Goal: Task Accomplishment & Management: Complete application form

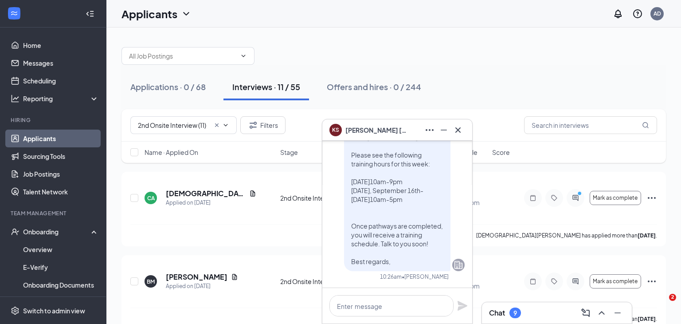
click at [35, 136] on link "Applicants" at bounding box center [61, 139] width 76 height 18
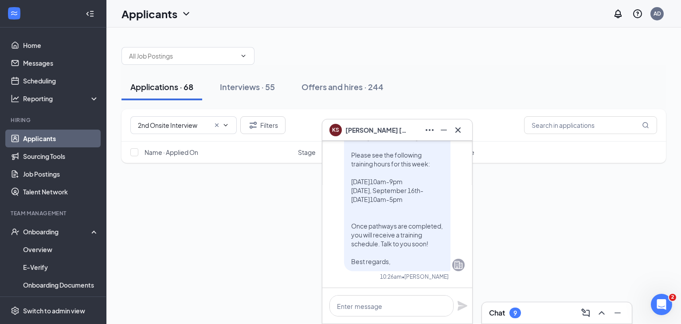
scroll to position [-593, 0]
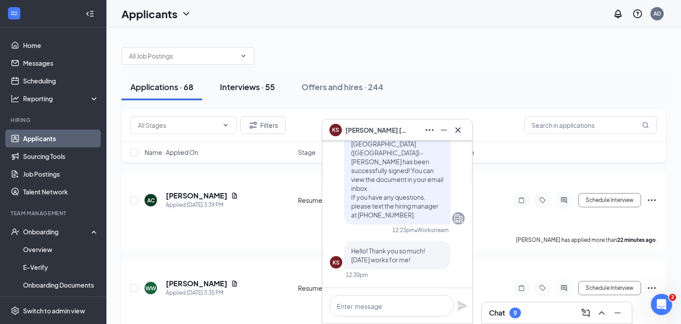
click at [242, 94] on button "Interviews · 55" at bounding box center [247, 87] width 73 height 27
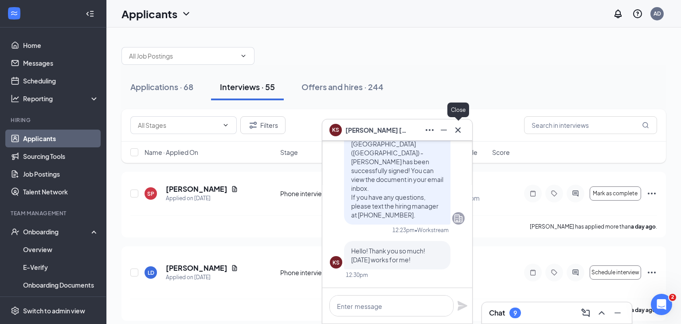
click at [459, 134] on icon "Cross" at bounding box center [458, 130] width 11 height 11
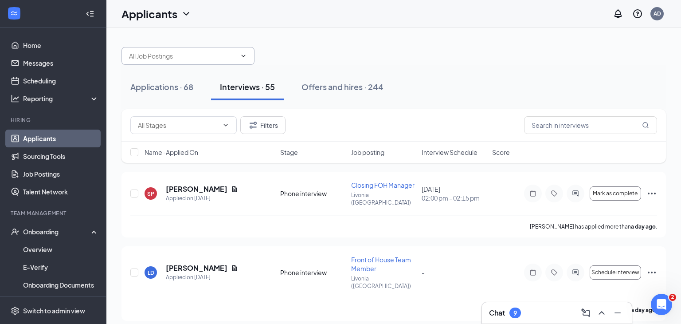
click at [206, 52] on input "text" at bounding box center [182, 56] width 107 height 10
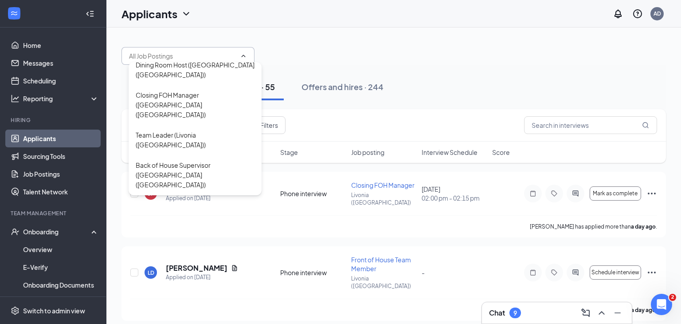
scroll to position [140, 0]
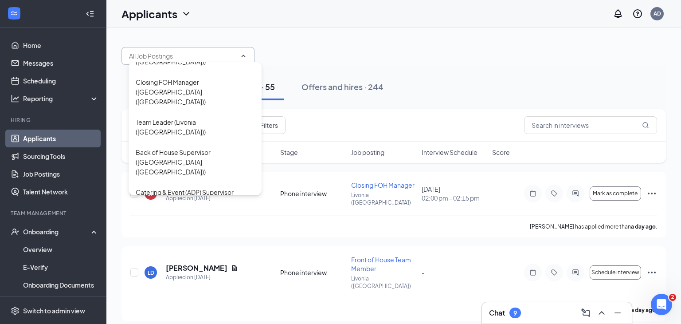
click at [168, 267] on div "Front of House Team Member ([GEOGRAPHIC_DATA] ([GEOGRAPHIC_DATA]))" at bounding box center [195, 281] width 119 height 29
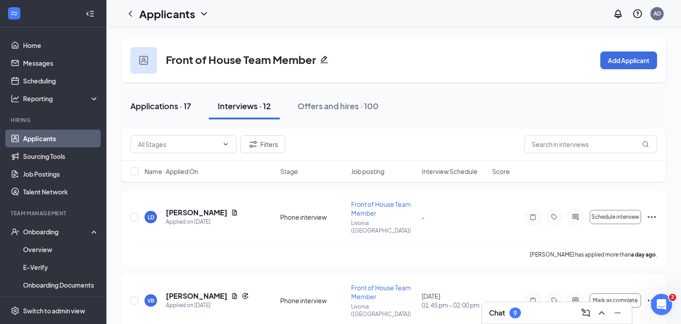
click at [169, 115] on button "Applications · 17" at bounding box center [161, 106] width 79 height 27
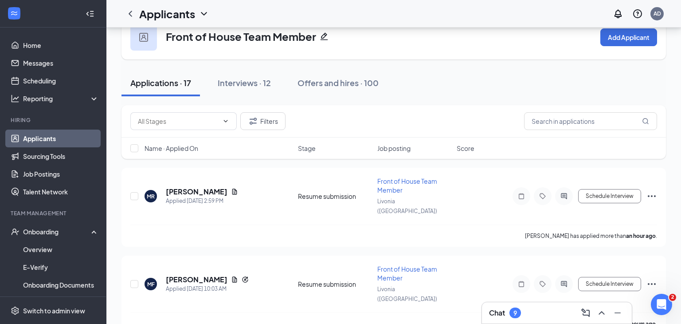
scroll to position [22, 0]
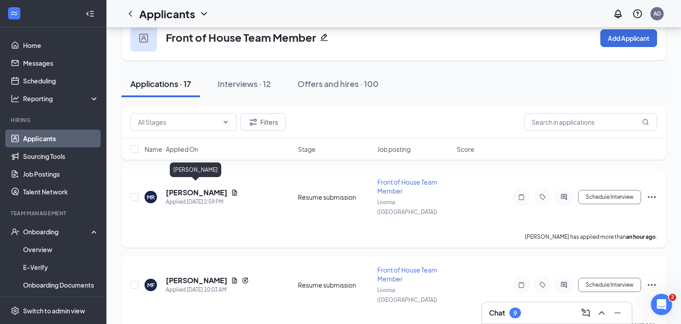
click at [189, 188] on h5 "[PERSON_NAME]" at bounding box center [197, 193] width 62 height 10
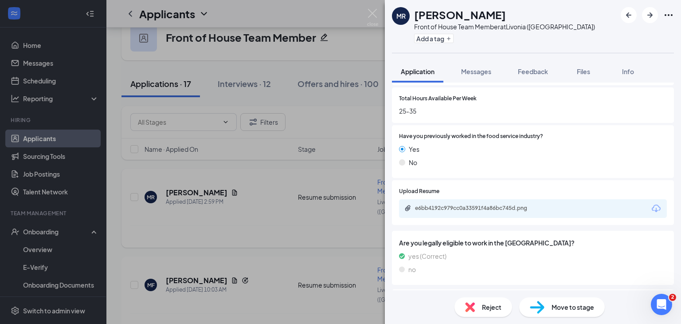
scroll to position [426, 0]
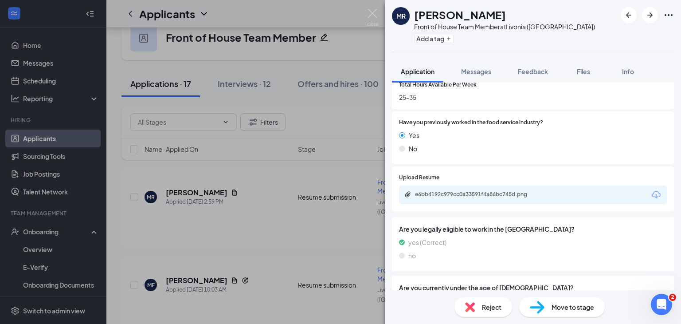
click at [545, 195] on div "e6bb4192c979cc0a33591f4a86bc745d.png" at bounding box center [477, 194] width 144 height 7
click at [372, 16] on img at bounding box center [372, 17] width 11 height 17
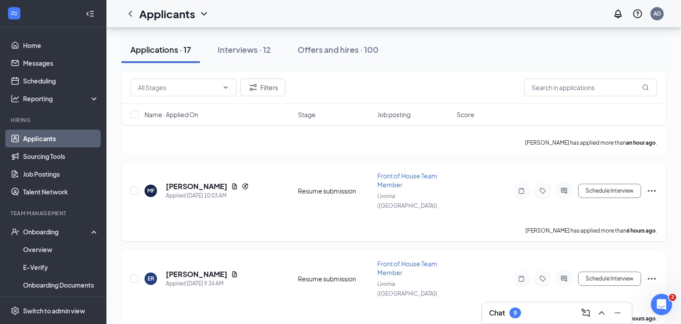
scroll to position [117, 0]
click at [184, 181] on h5 "[PERSON_NAME]" at bounding box center [197, 186] width 62 height 10
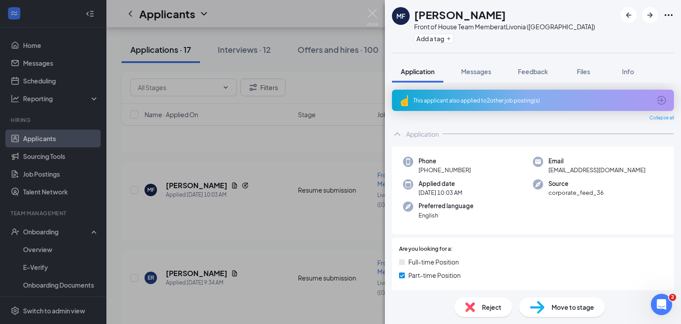
click at [623, 101] on div "This applicant also applied to 2 other job posting(s)" at bounding box center [532, 101] width 238 height 8
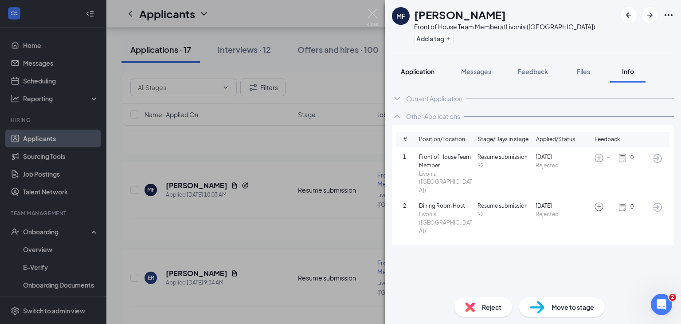
click at [424, 74] on span "Application" at bounding box center [418, 71] width 34 height 8
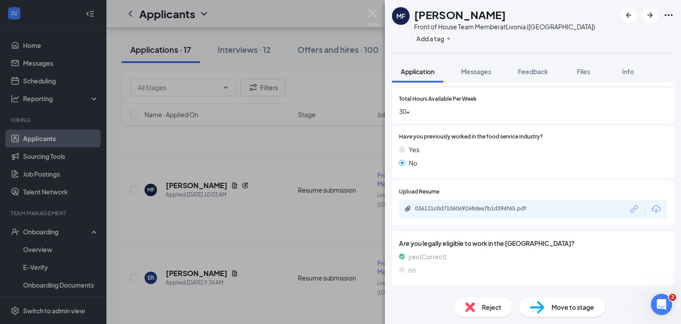
scroll to position [444, 0]
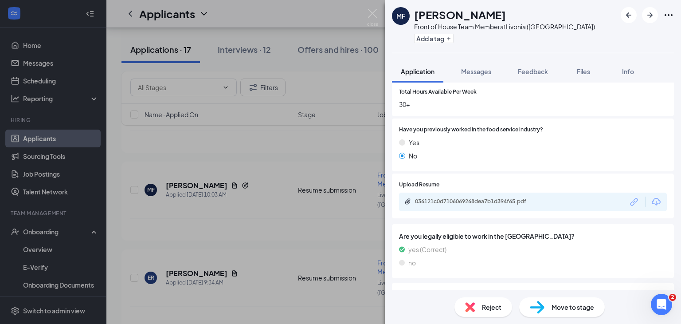
click at [506, 204] on div "036121c0d7106069268dea7b1d394f65.pdf" at bounding box center [477, 201] width 124 height 7
click at [375, 16] on img at bounding box center [372, 17] width 11 height 17
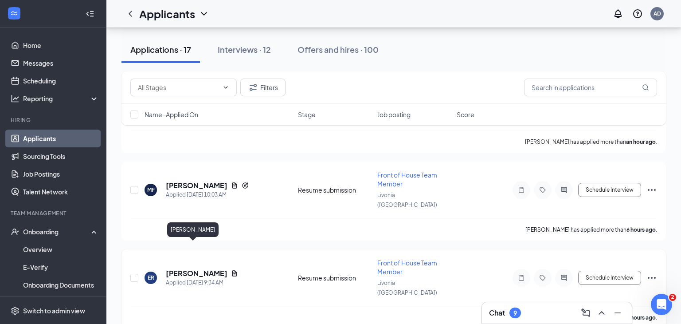
click at [191, 268] on h5 "[PERSON_NAME]" at bounding box center [197, 273] width 62 height 10
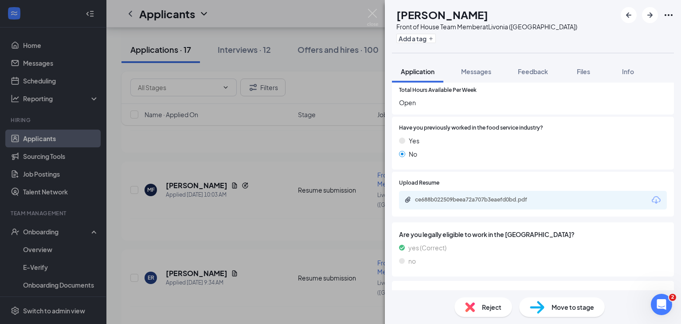
scroll to position [421, 0]
click at [560, 204] on div "ce688b022509beea72a707b3eaefd0bd.pdf" at bounding box center [533, 199] width 268 height 19
click at [534, 200] on div "ce688b022509beea72a707b3eaefd0bd.pdf" at bounding box center [477, 199] width 124 height 7
click at [373, 16] on img at bounding box center [372, 17] width 11 height 17
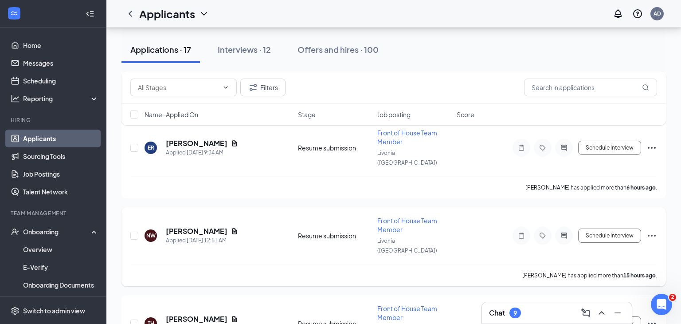
scroll to position [248, 0]
click at [203, 225] on h5 "[PERSON_NAME]" at bounding box center [197, 230] width 62 height 10
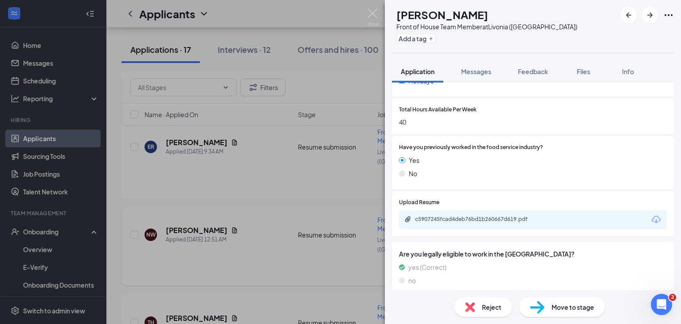
scroll to position [402, 0]
click at [546, 220] on div "c5907245fcad4deb76bd1b260667d619.pdf" at bounding box center [477, 218] width 144 height 7
click at [370, 13] on img at bounding box center [372, 17] width 11 height 17
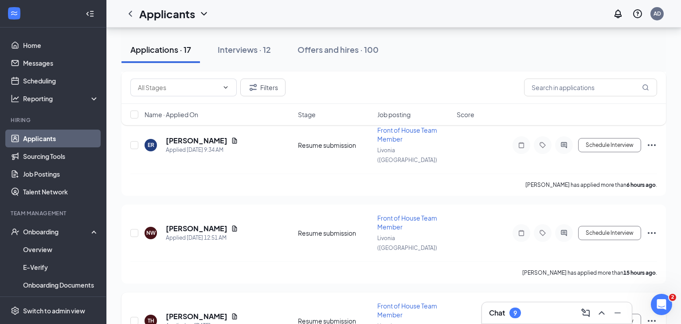
scroll to position [307, 0]
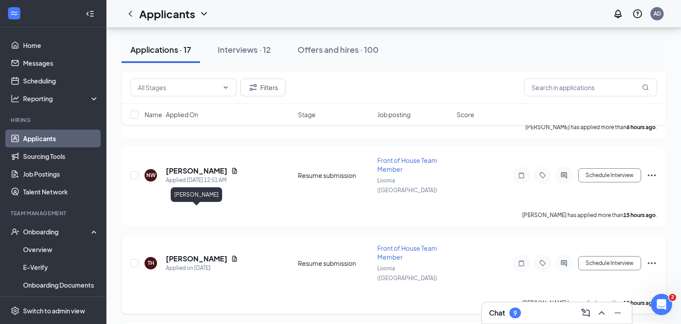
click at [200, 254] on h5 "[PERSON_NAME]" at bounding box center [197, 259] width 62 height 10
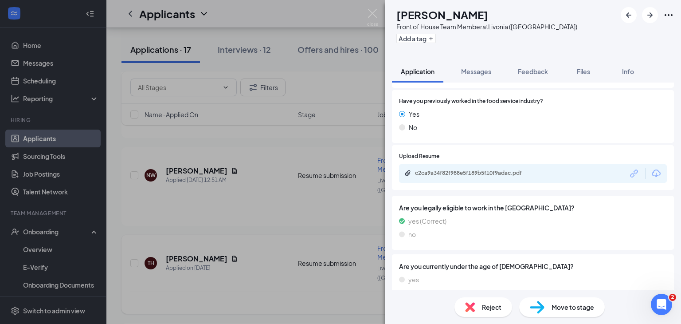
scroll to position [448, 0]
click at [511, 169] on div "c2ca9a34f82f988e5f189b5f10f9adac.pdf" at bounding box center [477, 171] width 124 height 7
click at [373, 17] on img at bounding box center [372, 17] width 11 height 17
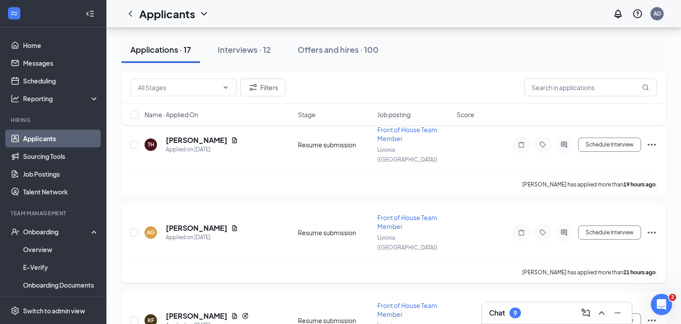
scroll to position [429, 0]
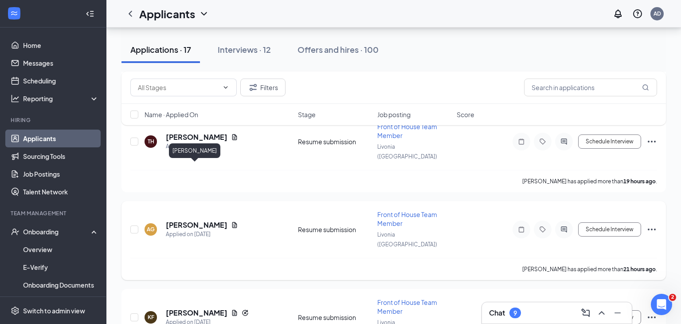
click at [191, 220] on h5 "[PERSON_NAME]" at bounding box center [197, 225] width 62 height 10
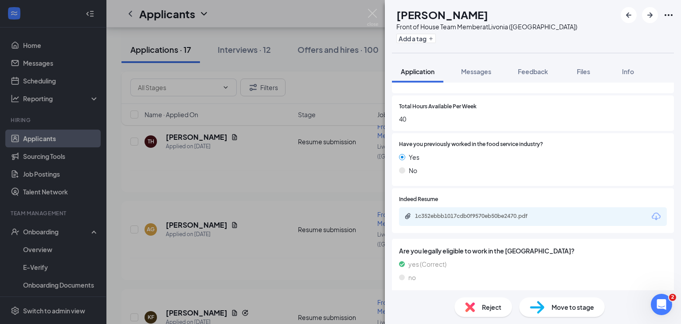
scroll to position [405, 0]
click at [480, 218] on div "1c352ebbb1017cdb0f9570eb50be2470.pdf" at bounding box center [477, 215] width 124 height 7
click at [373, 15] on img at bounding box center [372, 17] width 11 height 17
click at [373, 16] on div "Applicants AD" at bounding box center [393, 14] width 575 height 28
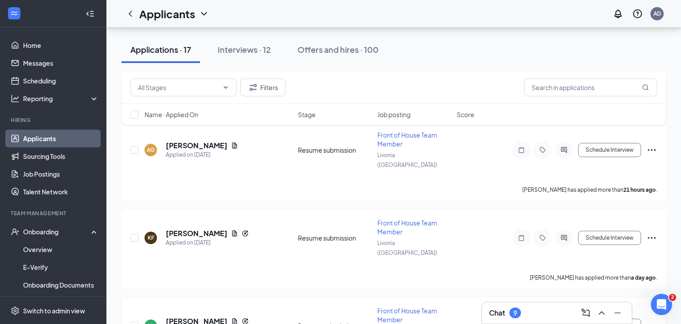
scroll to position [508, 0]
click at [194, 317] on h5 "[PERSON_NAME]" at bounding box center [197, 322] width 62 height 10
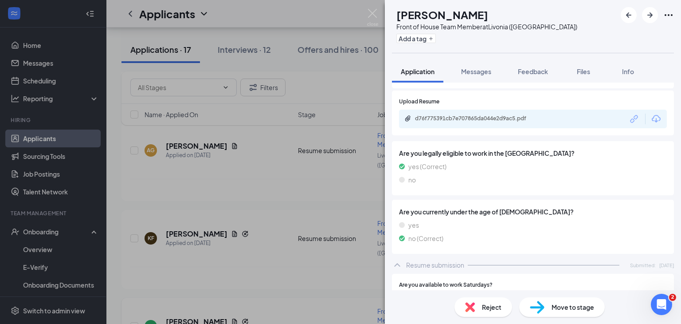
scroll to position [511, 0]
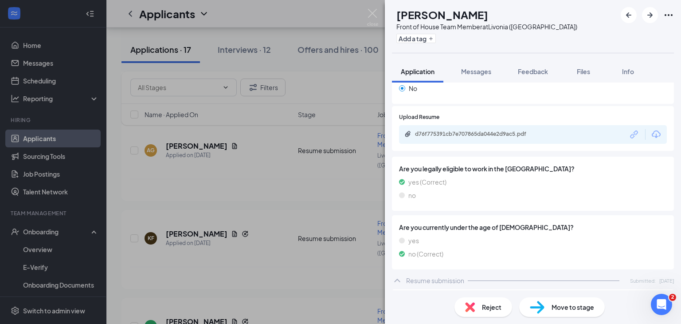
click at [521, 134] on div "d76f775391cb7e707865da044e2d9ac5.pdf" at bounding box center [477, 133] width 124 height 7
click at [374, 16] on img at bounding box center [372, 17] width 11 height 17
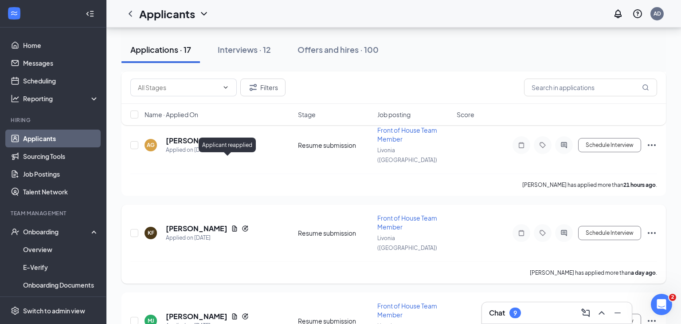
scroll to position [511, 0]
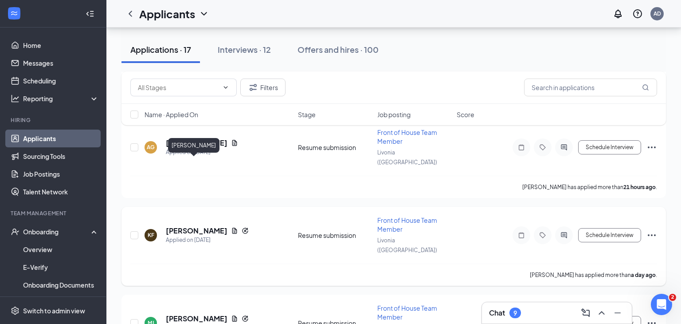
click at [200, 226] on h5 "[PERSON_NAME]" at bounding box center [197, 231] width 62 height 10
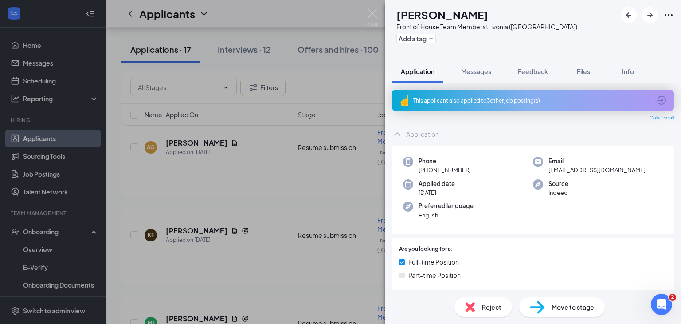
click at [471, 105] on div "This applicant also applied to 3 other job posting(s)" at bounding box center [533, 100] width 282 height 21
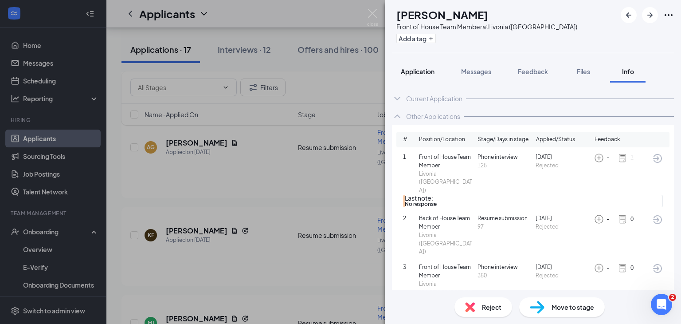
click at [410, 72] on span "Application" at bounding box center [418, 71] width 34 height 8
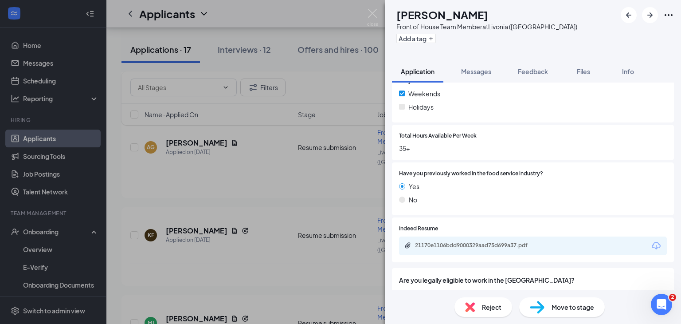
scroll to position [400, 0]
click at [490, 248] on div "21170e1106bdd9000329aad75d699a37.pdf" at bounding box center [477, 245] width 144 height 8
click at [374, 19] on img at bounding box center [372, 17] width 11 height 17
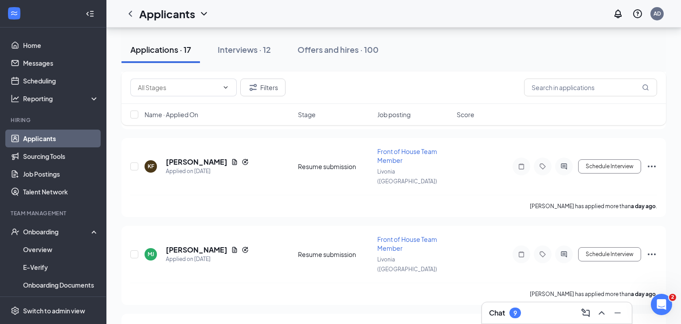
scroll to position [652, 0]
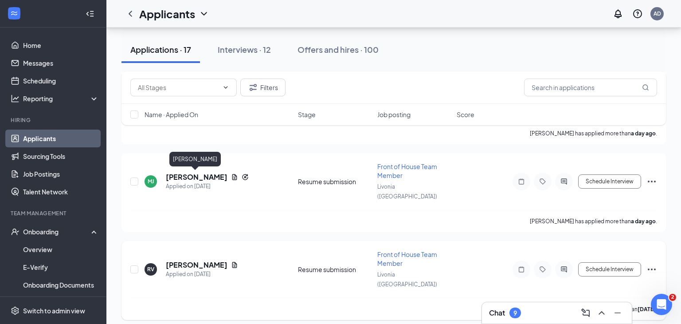
click at [193, 260] on h5 "[PERSON_NAME]" at bounding box center [197, 265] width 62 height 10
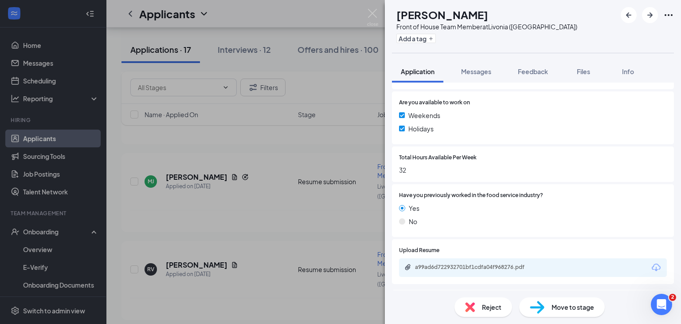
scroll to position [355, 0]
click at [497, 264] on div "a99ad6d722932701bf1cdfa04f968276.pdf" at bounding box center [477, 264] width 124 height 7
click at [373, 20] on img at bounding box center [372, 17] width 11 height 17
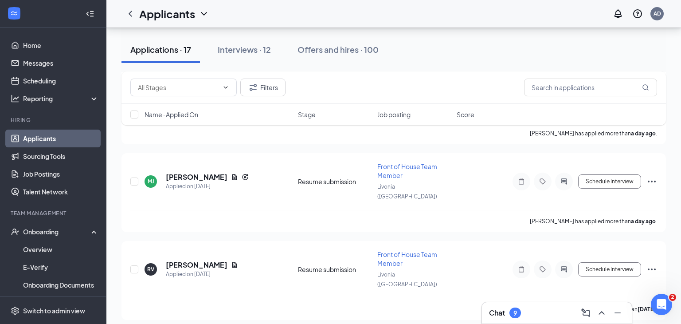
scroll to position [713, 0]
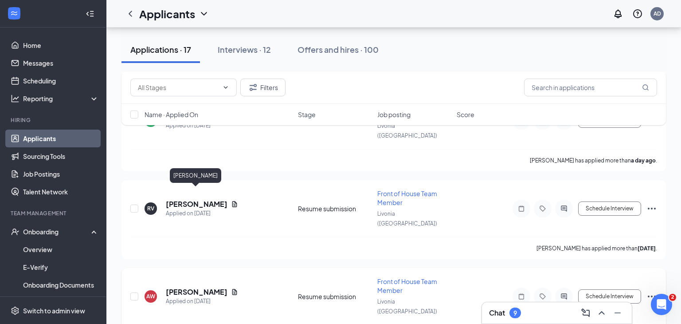
click at [188, 287] on h5 "[PERSON_NAME]" at bounding box center [197, 292] width 62 height 10
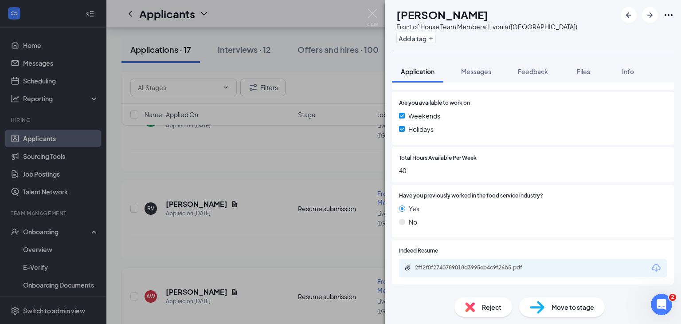
scroll to position [353, 0]
click at [490, 267] on div "2ff2f0f2740789018d3995eb4c9f26b5.pdf" at bounding box center [477, 266] width 124 height 7
click at [373, 15] on img at bounding box center [372, 17] width 11 height 17
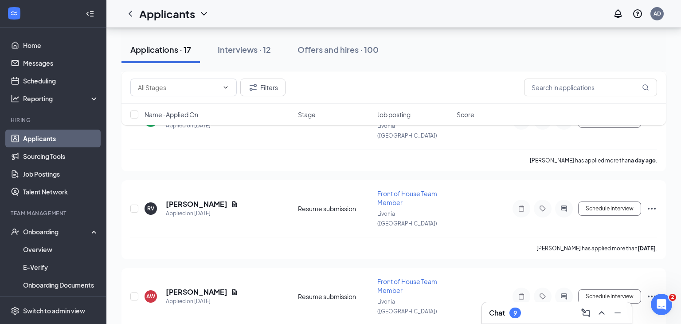
scroll to position [854, 0]
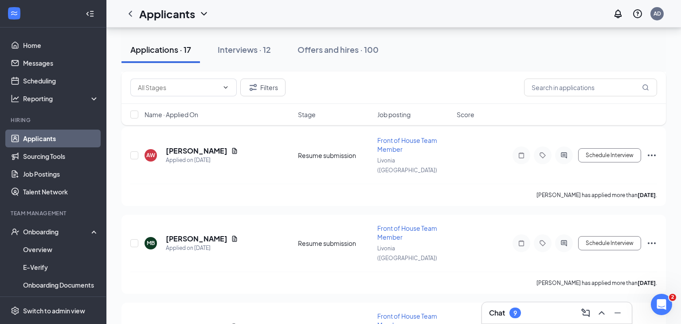
click at [201, 131] on div "Filters Name · Applied On Stage Job posting Score" at bounding box center [394, 102] width 545 height 63
click at [200, 129] on div "Filters Name · Applied On Stage Job posting Score" at bounding box center [394, 102] width 545 height 63
click at [196, 131] on div "Filters Name · Applied On Stage Job posting Score" at bounding box center [394, 102] width 545 height 63
click at [185, 131] on div "Filters Name · Applied On Stage Job posting Score" at bounding box center [394, 102] width 545 height 63
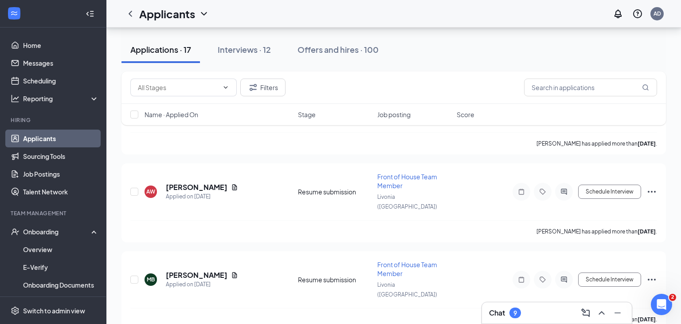
scroll to position [814, 0]
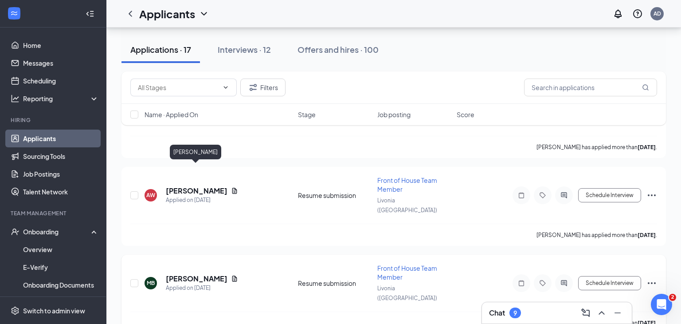
click at [189, 274] on h5 "[PERSON_NAME]" at bounding box center [197, 279] width 62 height 10
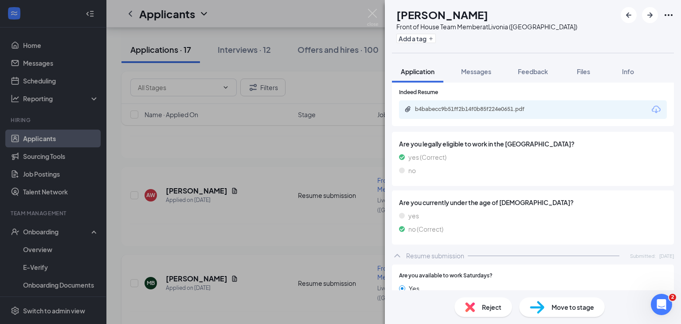
scroll to position [536, 0]
click at [528, 110] on div "b4babecc9b51ff2b14f0b85f224e0651.pdf" at bounding box center [477, 108] width 124 height 7
click at [538, 306] on img at bounding box center [537, 307] width 15 height 13
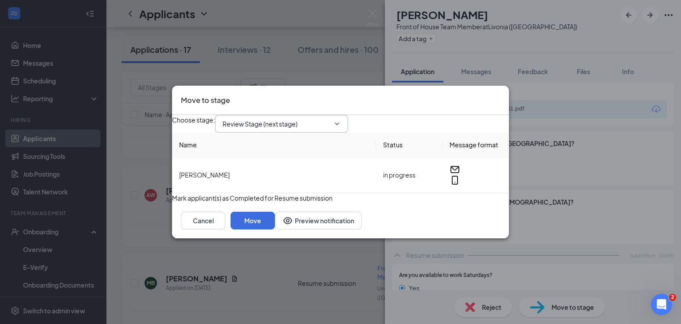
click at [330, 120] on input "Review Stage (next stage)" at bounding box center [276, 124] width 107 height 10
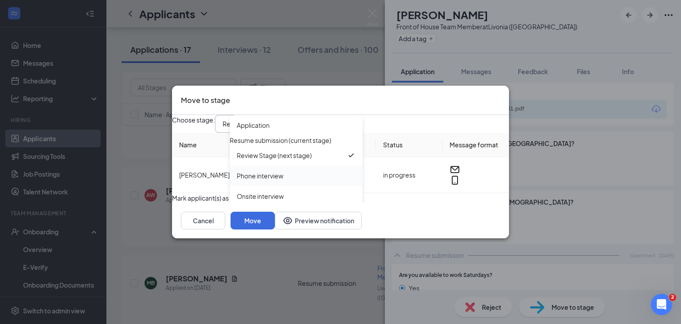
click at [314, 172] on div "Phone interview" at bounding box center [296, 176] width 119 height 10
type input "Phone interview"
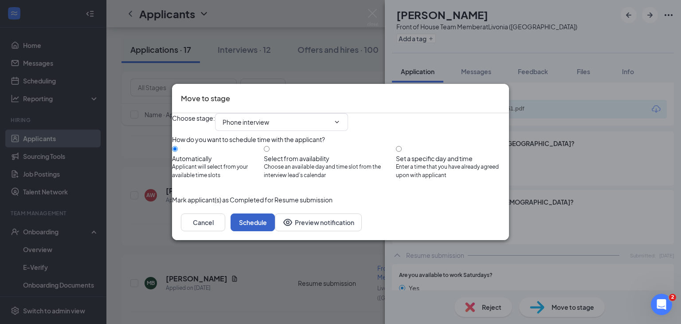
click at [275, 231] on button "Schedule" at bounding box center [253, 222] width 44 height 18
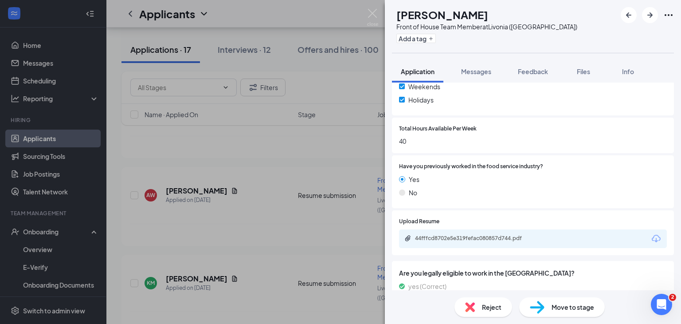
scroll to position [383, 0]
click at [499, 240] on div "44fffcd8702e5e319fefac080857d744.pdf" at bounding box center [477, 237] width 124 height 7
click at [541, 303] on img at bounding box center [537, 307] width 15 height 13
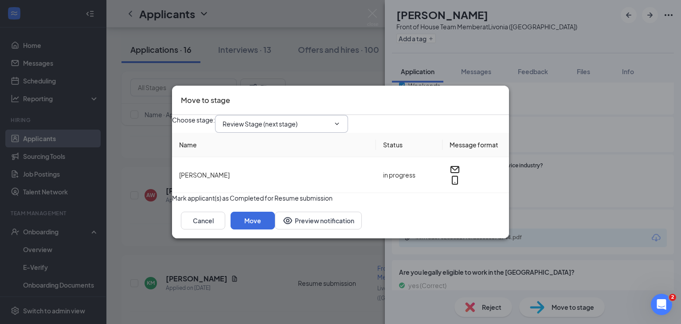
click at [338, 122] on span "Review Stage (next stage)" at bounding box center [281, 124] width 133 height 18
click at [310, 121] on input "Review Stage (next stage)" at bounding box center [276, 124] width 107 height 10
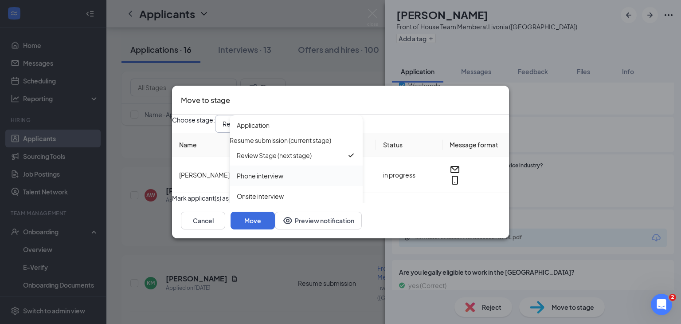
click at [295, 171] on div "Phone interview" at bounding box center [296, 176] width 119 height 10
type input "Phone interview"
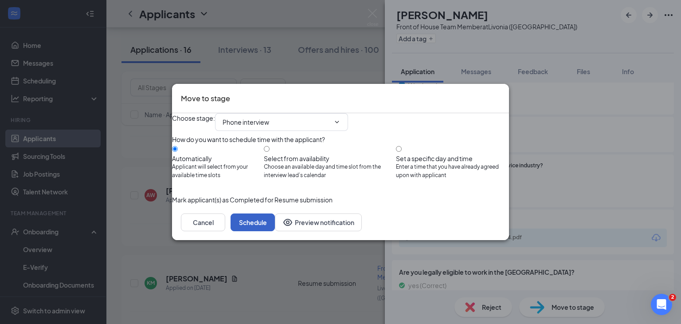
click at [275, 231] on button "Schedule" at bounding box center [253, 222] width 44 height 18
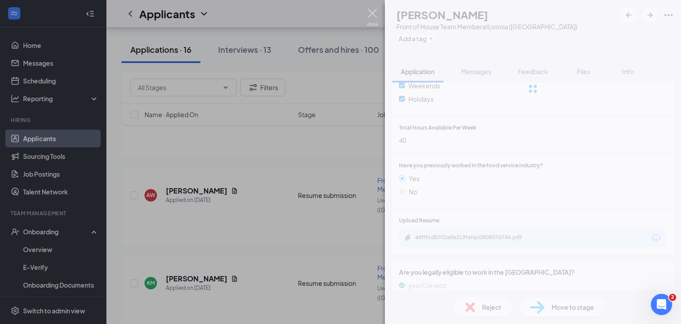
click at [373, 15] on img at bounding box center [372, 17] width 11 height 17
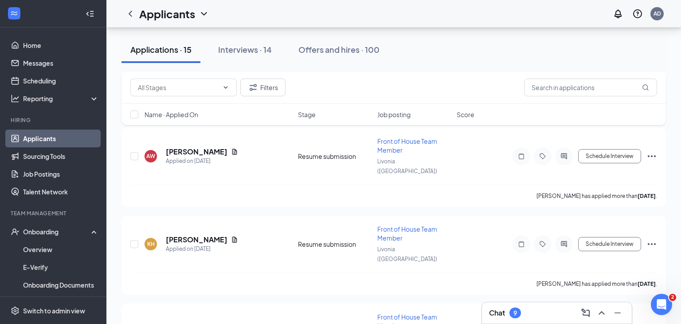
scroll to position [895, 0]
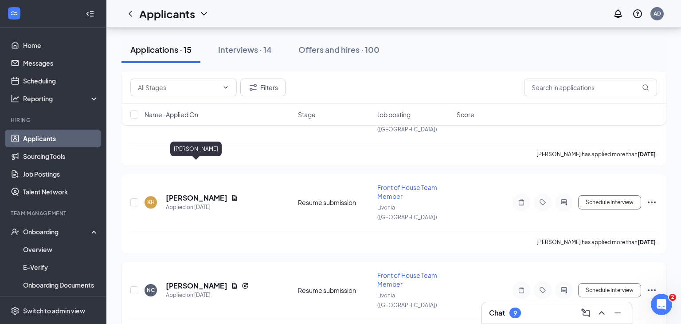
click at [205, 281] on h5 "[PERSON_NAME]" at bounding box center [197, 286] width 62 height 10
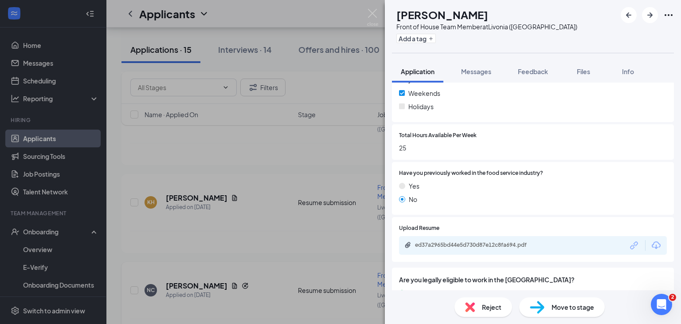
scroll to position [429, 0]
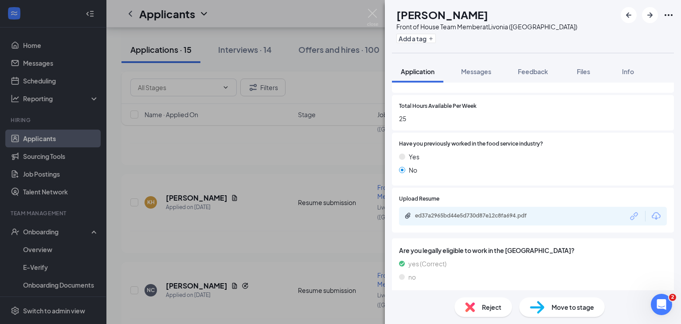
click at [493, 218] on div "ed37a2965bd44e5d730d87e12c8fa694.pdf" at bounding box center [477, 215] width 124 height 7
click at [488, 307] on span "Reject" at bounding box center [492, 307] width 20 height 10
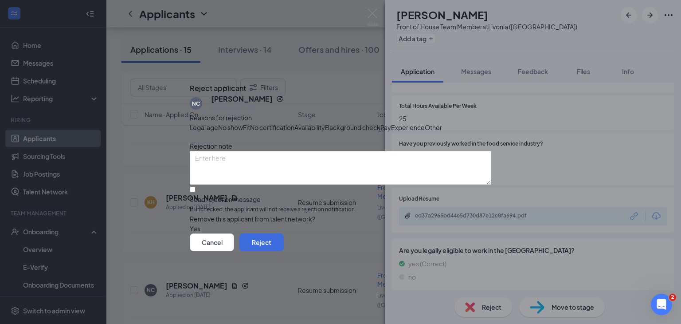
click at [474, 251] on div "Cancel Reject" at bounding box center [341, 242] width 302 height 18
click at [284, 251] on button "Reject" at bounding box center [262, 242] width 44 height 18
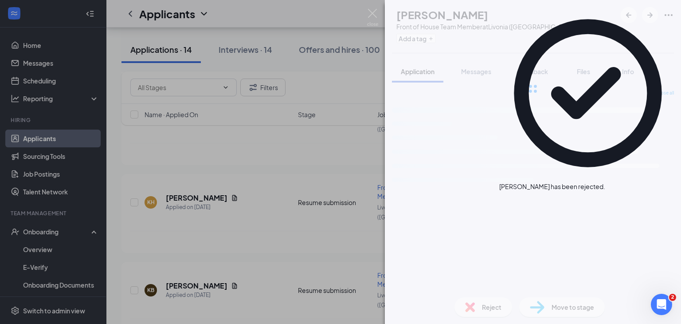
click at [29, 137] on div "KB [PERSON_NAME] Front of House Team Member at [GEOGRAPHIC_DATA] ([GEOGRAPHIC_D…" at bounding box center [340, 162] width 681 height 324
click at [373, 15] on div "Applicants AD" at bounding box center [393, 14] width 575 height 28
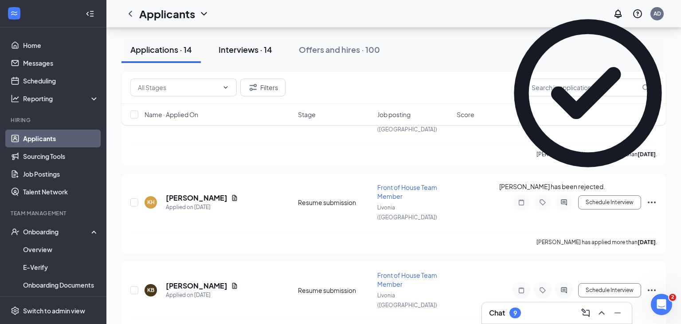
click at [70, 141] on link "Applicants" at bounding box center [61, 139] width 76 height 18
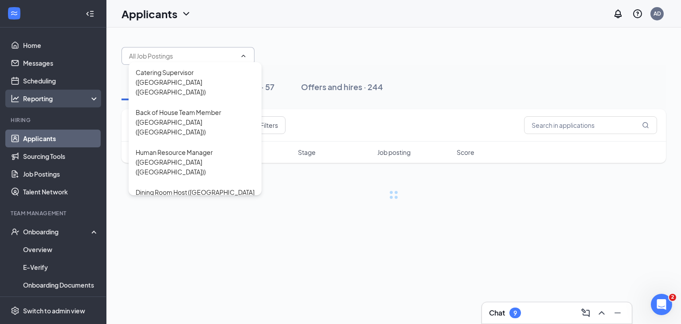
click at [97, 98] on div "Reporting" at bounding box center [61, 98] width 76 height 9
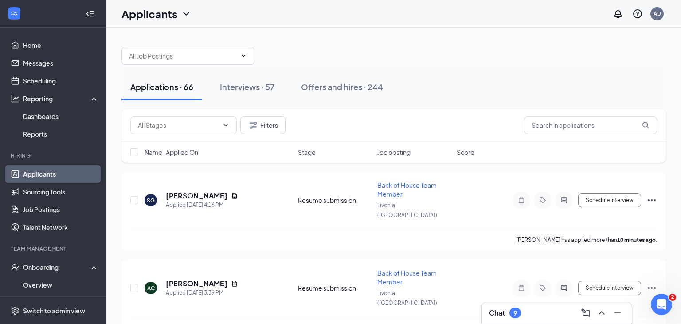
click at [284, 59] on div "Catering Supervisor ([GEOGRAPHIC_DATA] ([GEOGRAPHIC_DATA])) Back of House Team …" at bounding box center [394, 51] width 545 height 27
click at [250, 86] on div "Interviews · 57" at bounding box center [247, 86] width 55 height 11
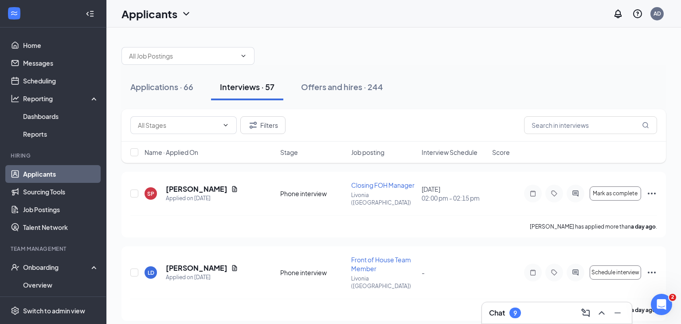
click at [443, 157] on div "Name · Applied On Stage Job posting Interview Schedule Score" at bounding box center [394, 151] width 545 height 21
click at [441, 153] on span "Interview Schedule" at bounding box center [450, 152] width 56 height 9
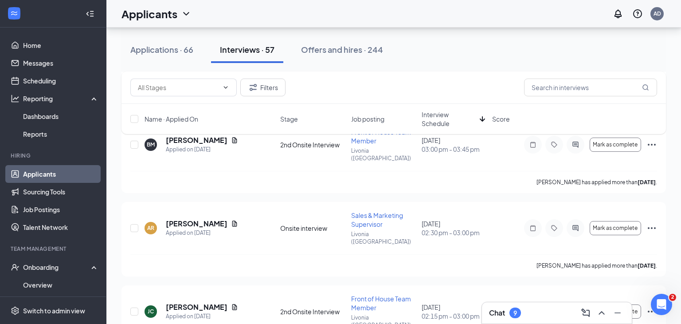
scroll to position [2598, 0]
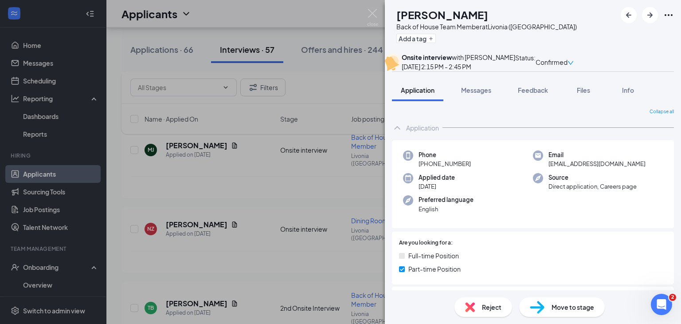
click at [480, 307] on div "Reject" at bounding box center [484, 307] width 58 height 20
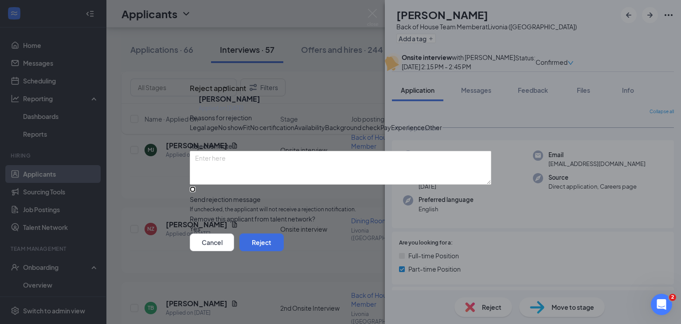
click at [196, 192] on input "Send rejection message If unchecked, the applicant will not receive a rejection…" at bounding box center [193, 189] width 6 height 6
checkbox input "true"
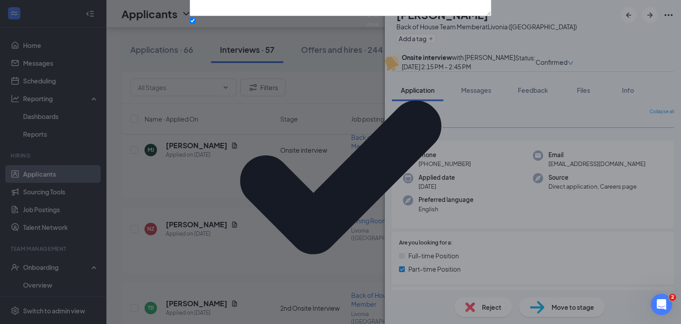
type textarea "O"
type textarea "Got another job."
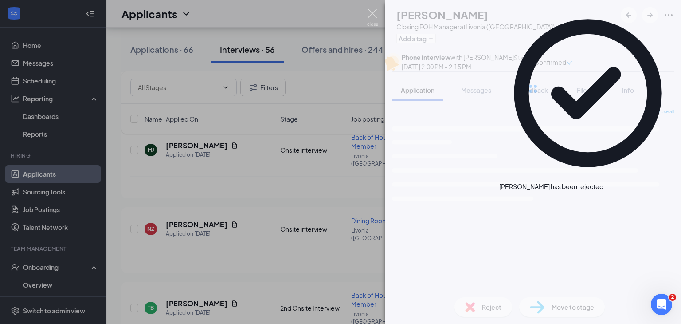
click at [373, 16] on img at bounding box center [372, 17] width 11 height 17
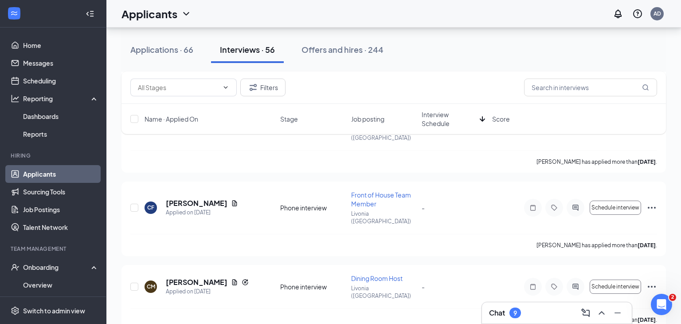
scroll to position [3991, 0]
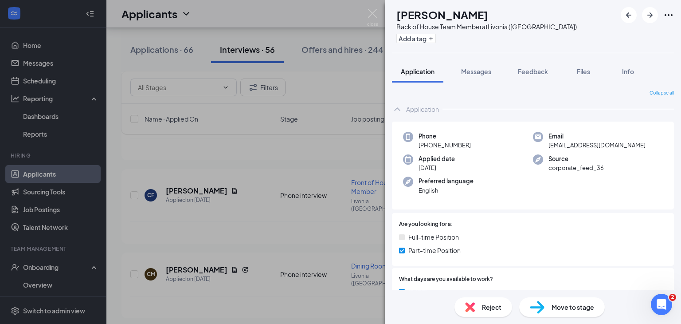
click at [477, 301] on div "Reject" at bounding box center [484, 307] width 58 height 20
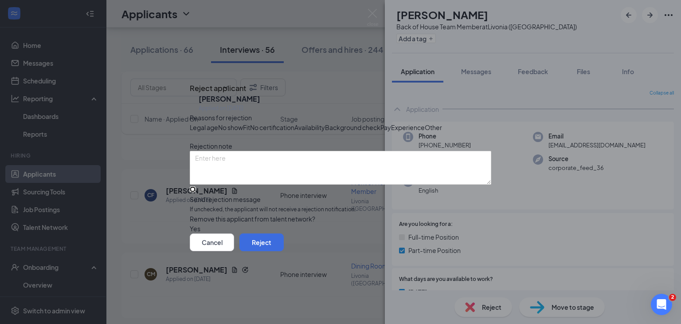
click at [196, 192] on input "Send rejection message If unchecked, the applicant will not receive a rejection…" at bounding box center [193, 189] width 6 height 6
checkbox input "true"
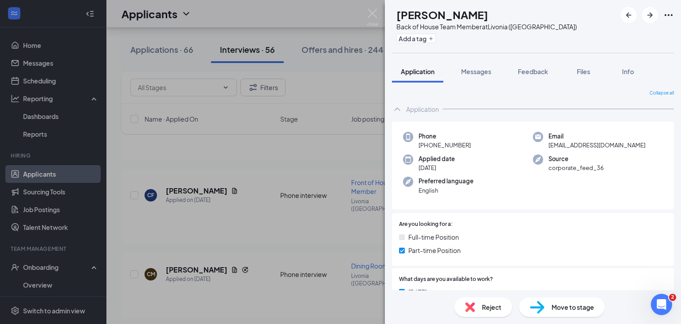
click at [378, 15] on div "AC [PERSON_NAME] Back of House Team Member at [GEOGRAPHIC_DATA] ([GEOGRAPHIC_DA…" at bounding box center [340, 162] width 681 height 324
click at [373, 13] on img at bounding box center [372, 17] width 11 height 17
click at [373, 13] on div "Applicants AD" at bounding box center [393, 14] width 575 height 28
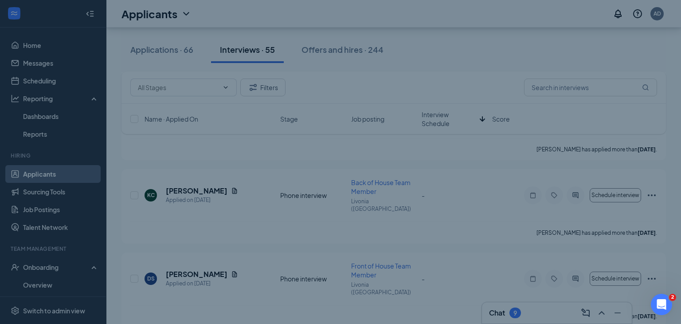
scroll to position [3916, 0]
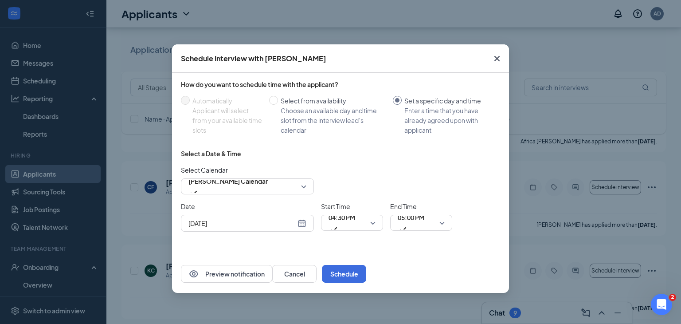
click at [497, 59] on icon "Cross" at bounding box center [497, 58] width 5 height 5
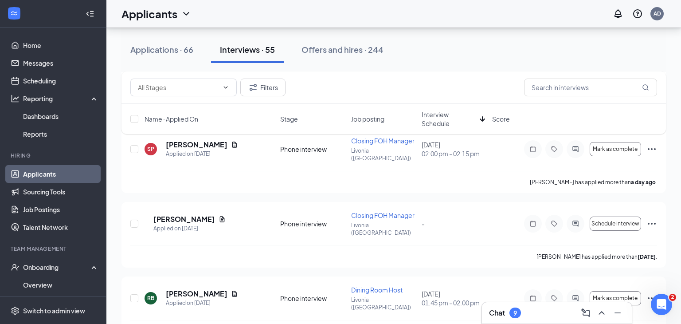
scroll to position [3045, 0]
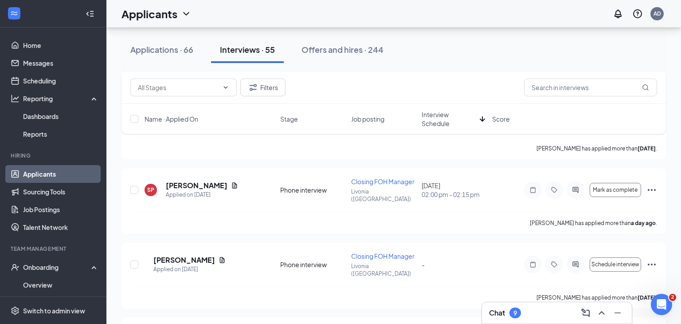
click at [32, 171] on link "Applicants" at bounding box center [61, 174] width 76 height 18
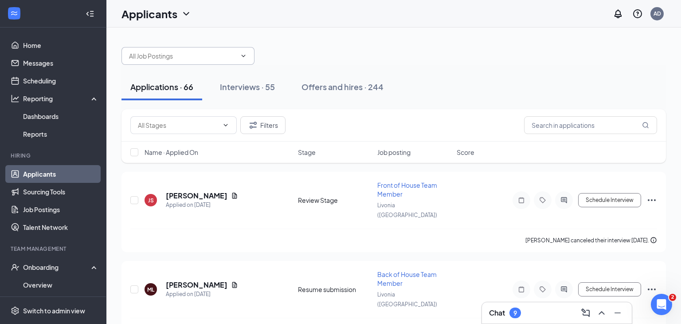
click at [210, 60] on input "text" at bounding box center [182, 56] width 107 height 10
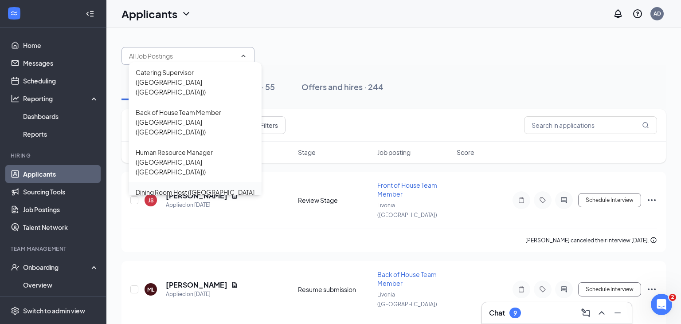
click at [193, 187] on div "Dining Room Host ([GEOGRAPHIC_DATA] ([GEOGRAPHIC_DATA]))" at bounding box center [195, 197] width 119 height 20
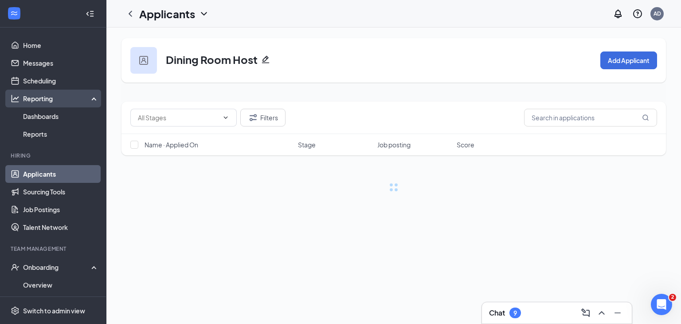
click at [0, 115] on ul "Dashboards Reports" at bounding box center [53, 124] width 106 height 35
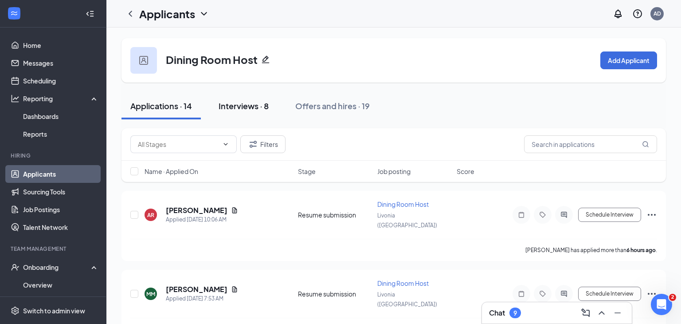
click at [229, 107] on div "Interviews · 8" at bounding box center [244, 105] width 50 height 11
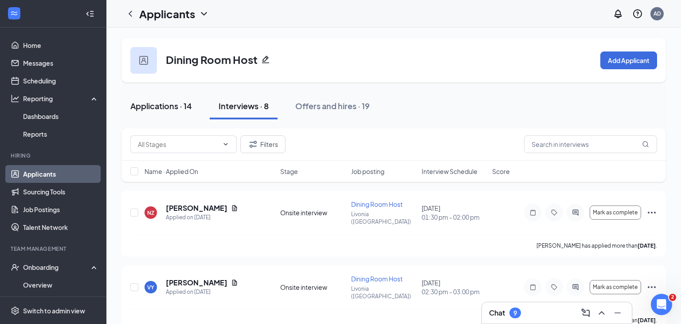
click at [152, 112] on button "Applications · 14" at bounding box center [161, 106] width 79 height 27
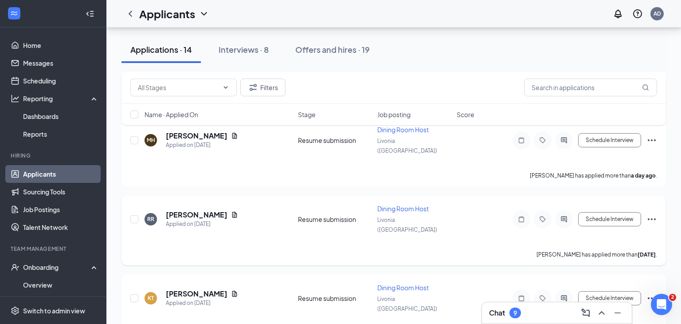
scroll to position [239, 0]
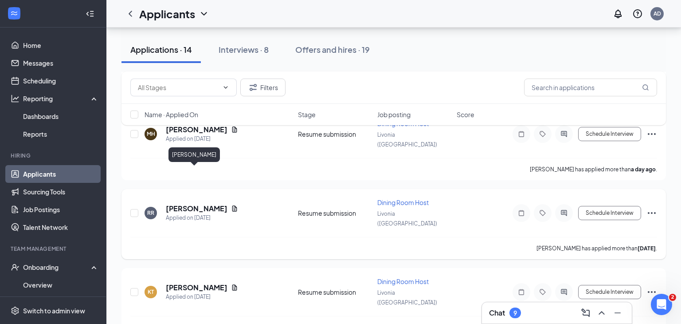
click at [196, 204] on h5 "[PERSON_NAME]" at bounding box center [197, 209] width 62 height 10
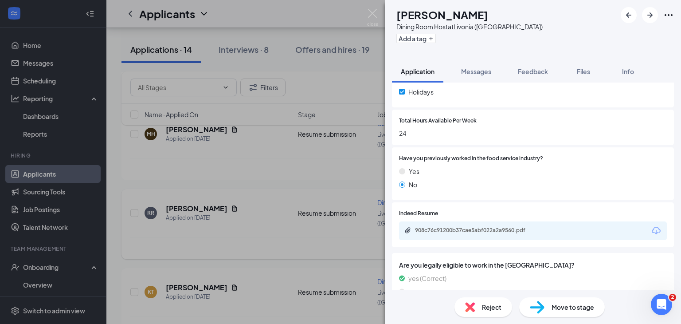
scroll to position [391, 0]
click at [507, 231] on div "908c76c91200b37cae5abf022a2a9560.pdf" at bounding box center [477, 228] width 124 height 7
click at [477, 313] on div "Reject" at bounding box center [484, 307] width 58 height 20
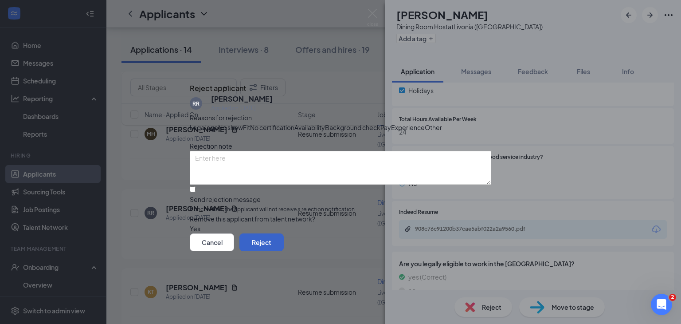
click at [284, 251] on button "Reject" at bounding box center [262, 242] width 44 height 18
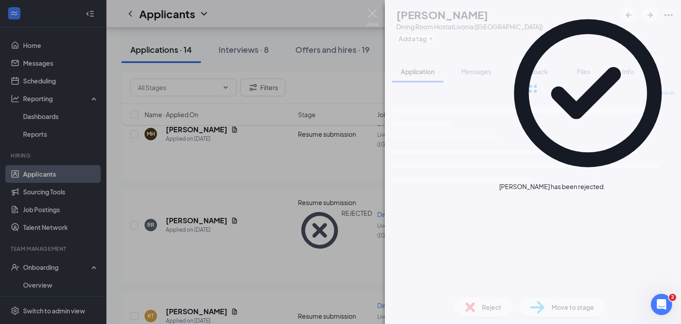
click at [373, 17] on img at bounding box center [372, 17] width 11 height 17
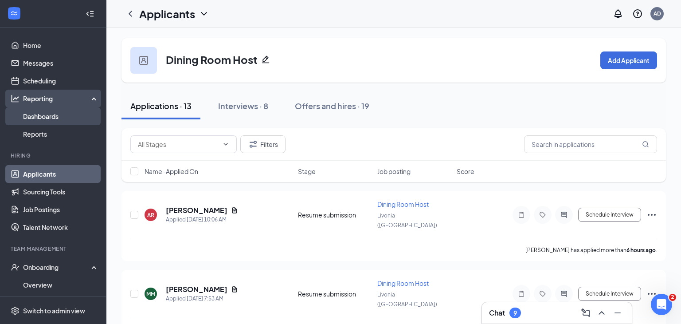
click at [30, 109] on link "Dashboards" at bounding box center [61, 116] width 76 height 18
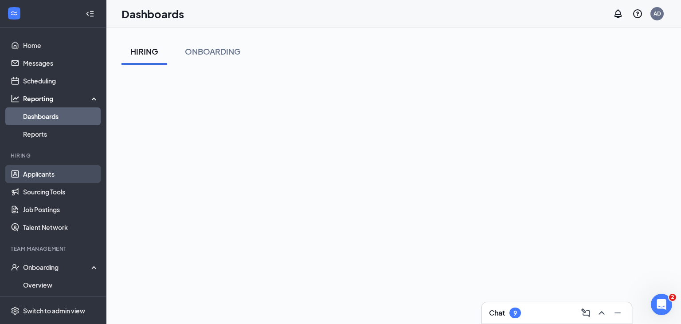
click at [41, 180] on link "Applicants" at bounding box center [61, 174] width 76 height 18
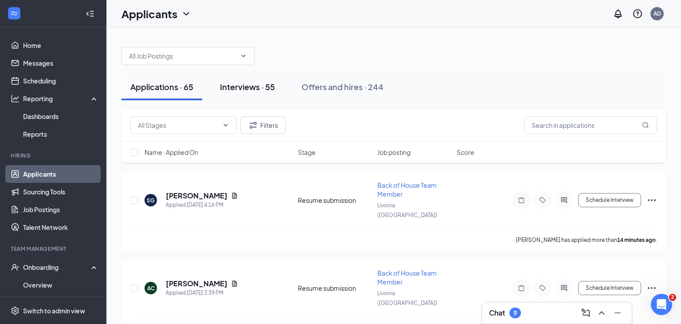
click at [252, 88] on div "Interviews · 55" at bounding box center [247, 86] width 55 height 11
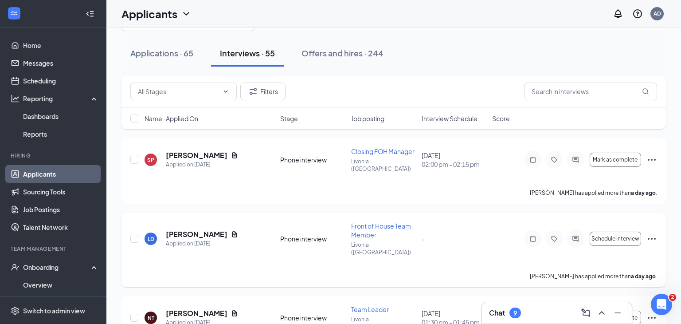
scroll to position [57, 0]
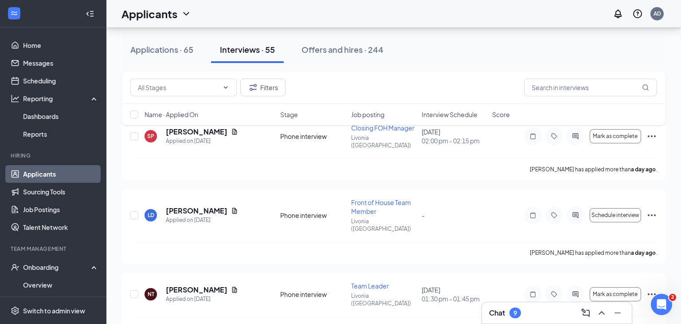
click at [56, 181] on link "Applicants" at bounding box center [61, 174] width 76 height 18
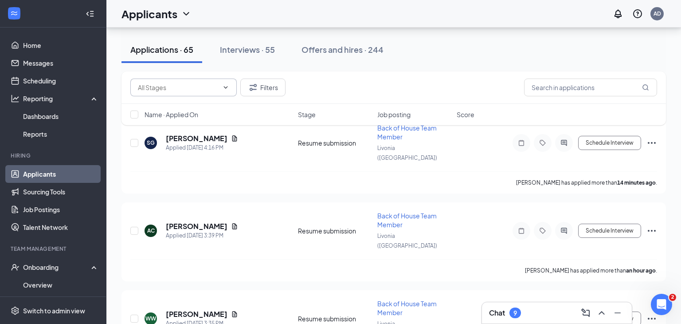
click at [197, 90] on input "text" at bounding box center [178, 88] width 81 height 10
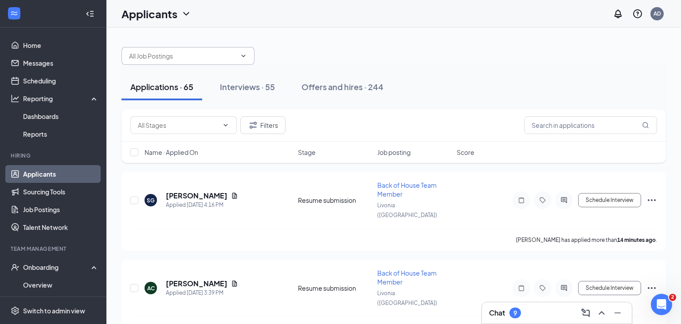
click at [139, 57] on input "text" at bounding box center [182, 56] width 107 height 10
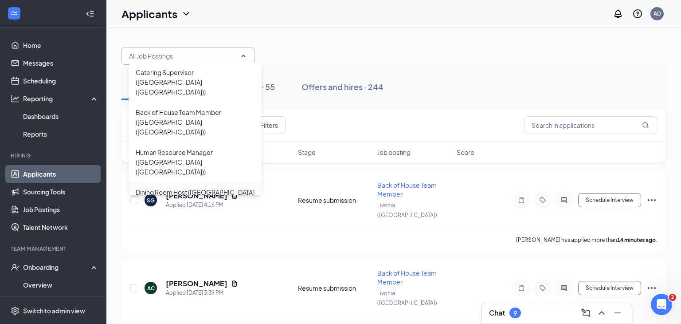
click at [209, 187] on div "Dining Room Host ([GEOGRAPHIC_DATA] ([GEOGRAPHIC_DATA]))" at bounding box center [195, 197] width 119 height 20
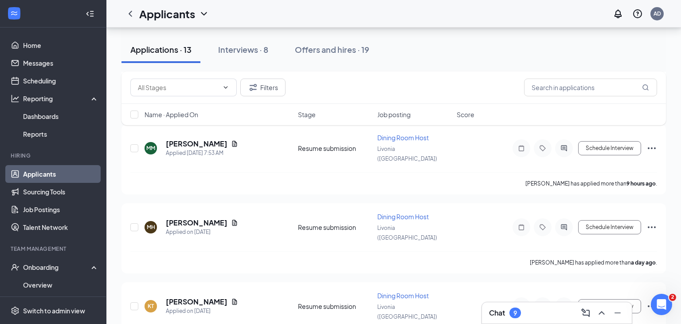
scroll to position [145, 0]
click at [212, 297] on h5 "[PERSON_NAME]" at bounding box center [197, 302] width 62 height 10
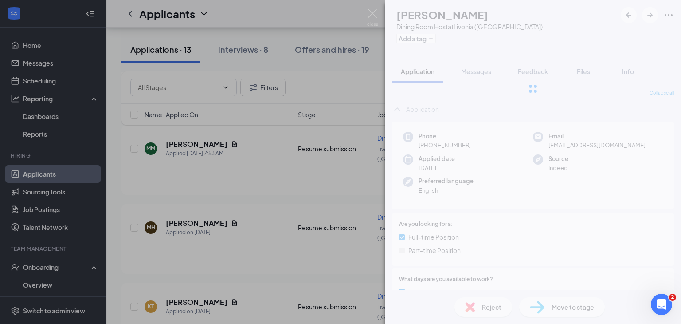
click at [218, 267] on div "KT [PERSON_NAME] Dining Room Host at [GEOGRAPHIC_DATA] ([GEOGRAPHIC_DATA]) Add …" at bounding box center [340, 162] width 681 height 324
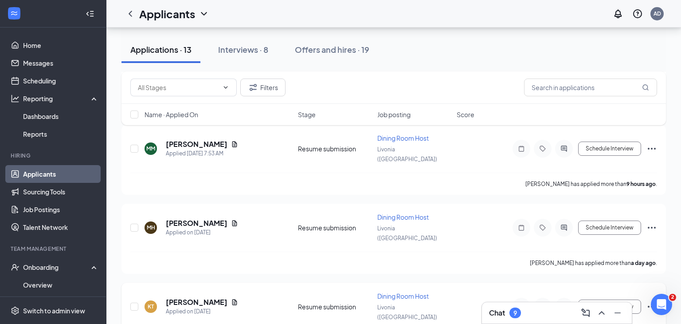
click at [206, 297] on h5 "[PERSON_NAME]" at bounding box center [197, 302] width 62 height 10
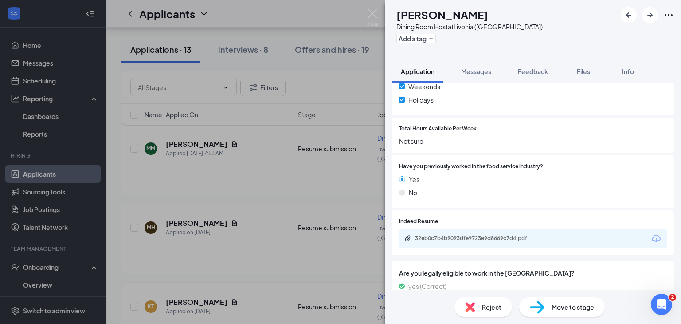
scroll to position [392, 0]
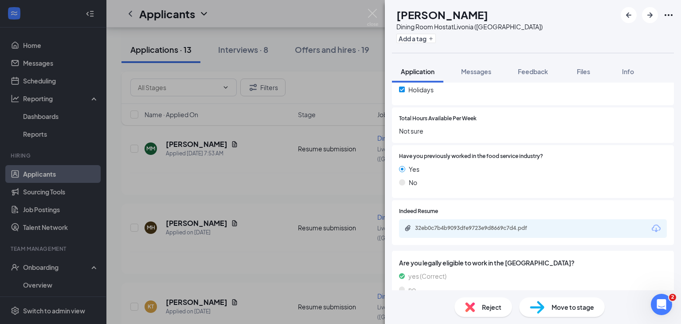
click at [532, 227] on div "32eb0c7b4b9093dfe9723e9d8669c7d4.pdf" at bounding box center [477, 227] width 124 height 7
click at [561, 303] on span "Move to stage" at bounding box center [573, 307] width 43 height 10
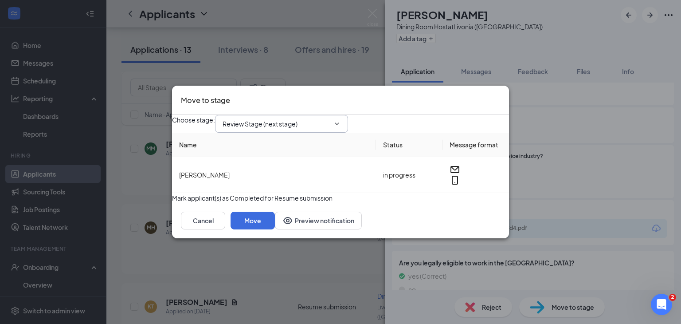
click at [303, 120] on input "Review Stage (next stage)" at bounding box center [276, 124] width 107 height 10
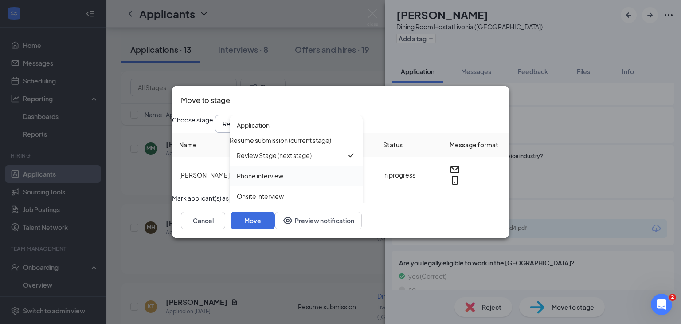
click at [295, 173] on div "Phone interview" at bounding box center [296, 176] width 119 height 10
type input "Phone interview"
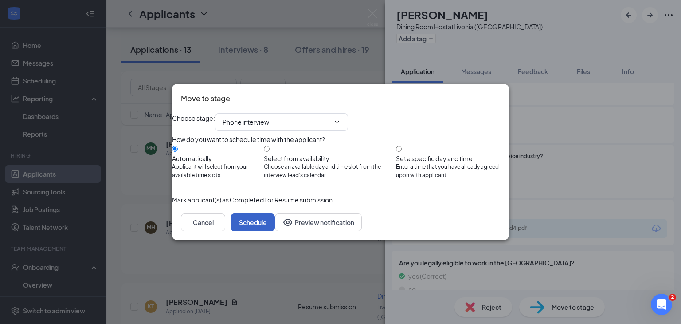
click at [275, 231] on button "Schedule" at bounding box center [253, 222] width 44 height 18
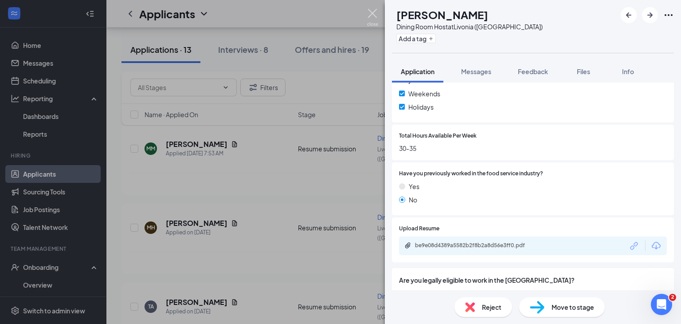
click at [511, 236] on div "be9e08d4389a5582b2f8b2a8d56e3ff0.pdf" at bounding box center [533, 245] width 268 height 19
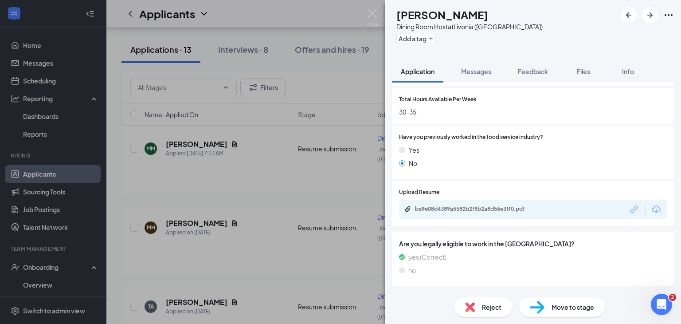
click at [513, 212] on div "be9e08d4389a5582b2f8b2a8d56e3ff0.pdf" at bounding box center [477, 208] width 124 height 7
click at [475, 315] on div "Reject" at bounding box center [484, 307] width 58 height 20
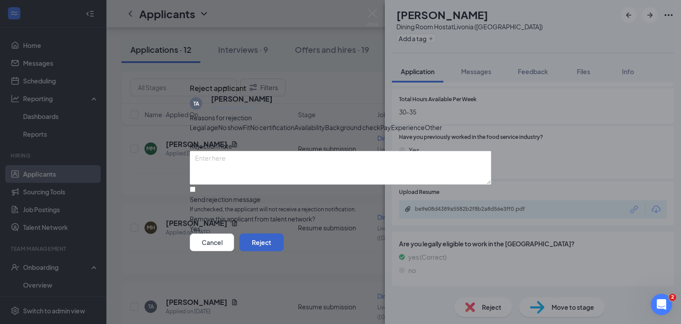
click at [284, 251] on button "Reject" at bounding box center [262, 242] width 44 height 18
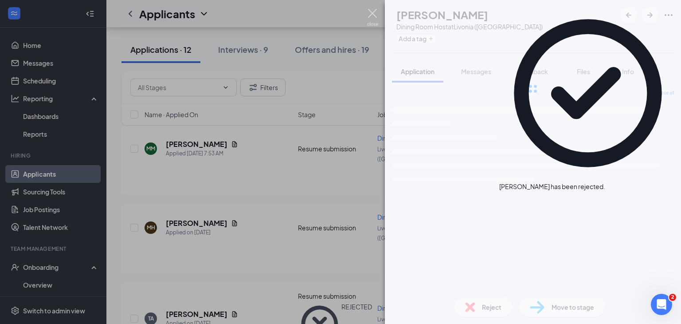
click at [372, 17] on img at bounding box center [372, 17] width 11 height 17
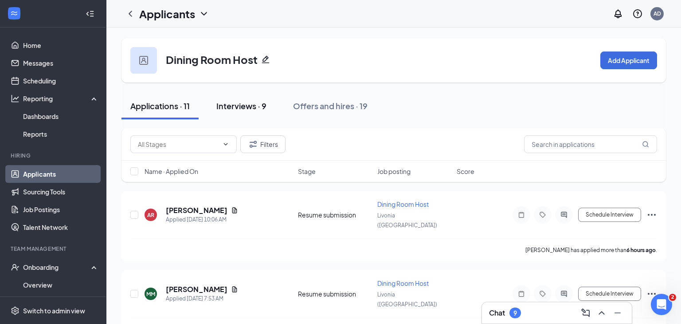
click at [248, 111] on div "Interviews · 9" at bounding box center [241, 105] width 50 height 11
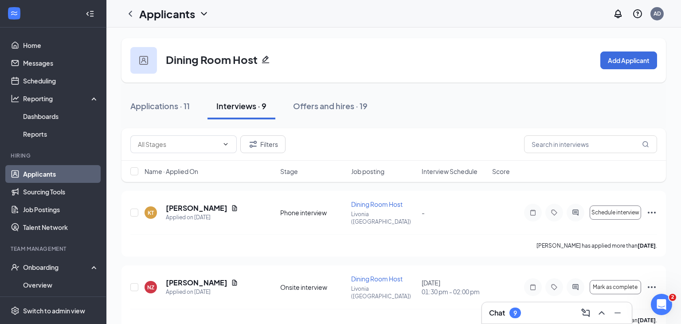
click at [31, 174] on link "Applicants" at bounding box center [61, 174] width 76 height 18
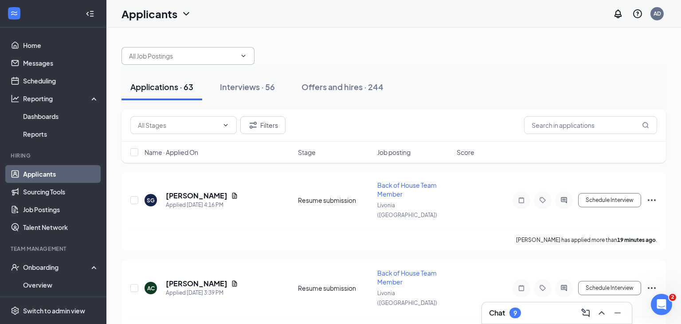
click at [140, 62] on span at bounding box center [188, 56] width 133 height 18
click at [231, 59] on input "text" at bounding box center [182, 56] width 107 height 10
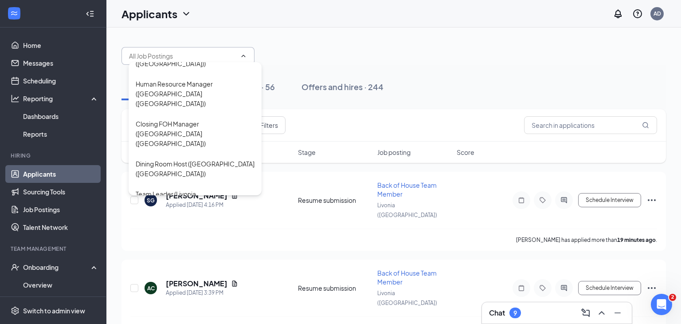
scroll to position [71, 0]
click at [217, 217] on div "Back of House Supervisor ([GEOGRAPHIC_DATA] ([GEOGRAPHIC_DATA]))" at bounding box center [195, 231] width 119 height 29
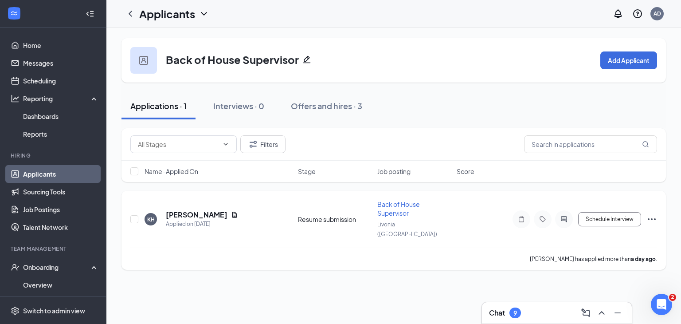
click at [203, 213] on h5 "[PERSON_NAME]" at bounding box center [197, 215] width 62 height 10
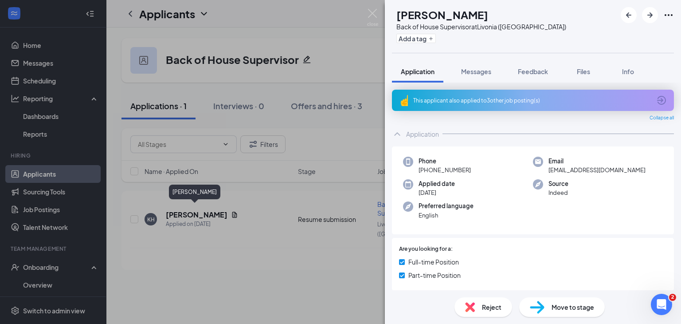
click at [554, 103] on div "This applicant also applied to 3 other job posting(s)" at bounding box center [532, 101] width 238 height 8
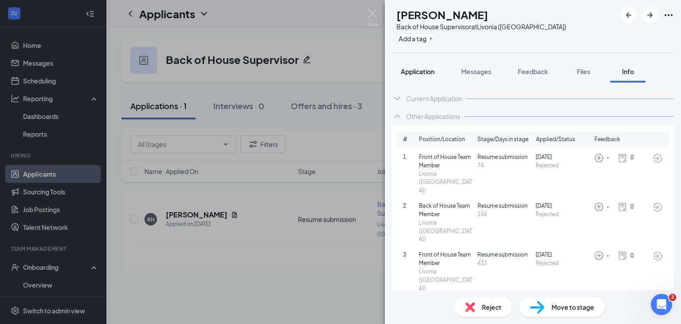
click at [428, 70] on span "Application" at bounding box center [418, 71] width 34 height 8
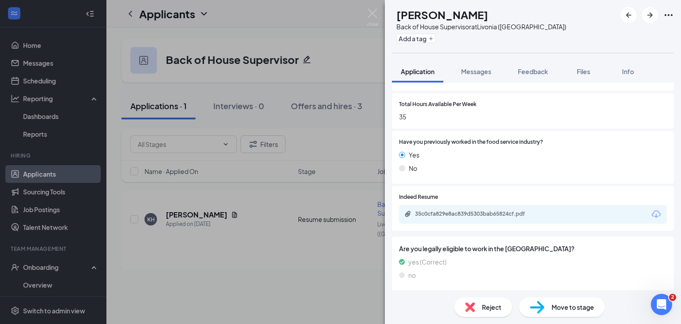
scroll to position [442, 0]
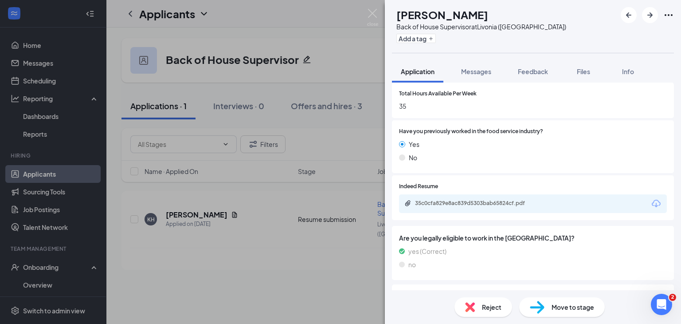
click at [488, 201] on div "35c0cfa829e8ac839d5303bab65824cf.pdf" at bounding box center [477, 203] width 124 height 7
click at [373, 18] on img at bounding box center [372, 17] width 11 height 17
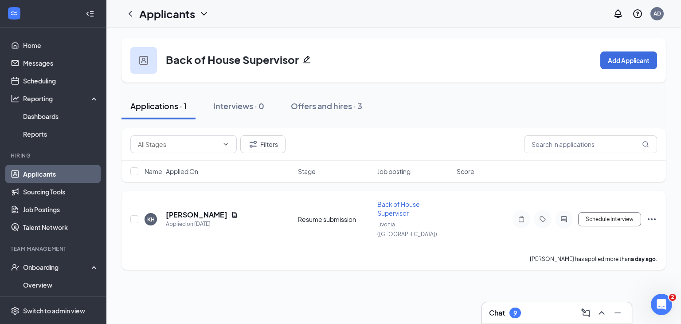
click at [653, 214] on icon "Ellipses" at bounding box center [652, 219] width 11 height 11
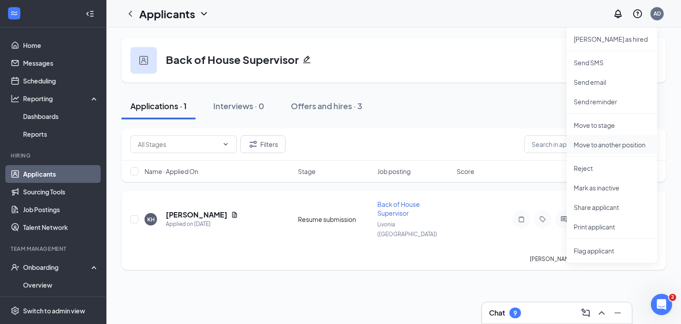
click at [609, 145] on p "Move to another position" at bounding box center [612, 144] width 76 height 9
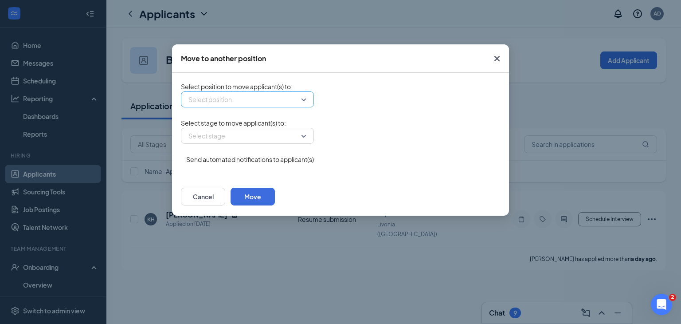
click at [291, 104] on input "search" at bounding box center [244, 99] width 116 height 15
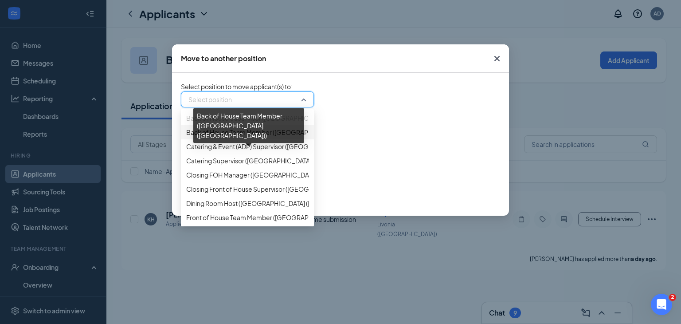
click at [282, 137] on span "Back of House Team Member ([GEOGRAPHIC_DATA] ([GEOGRAPHIC_DATA]))" at bounding box center [298, 132] width 224 height 10
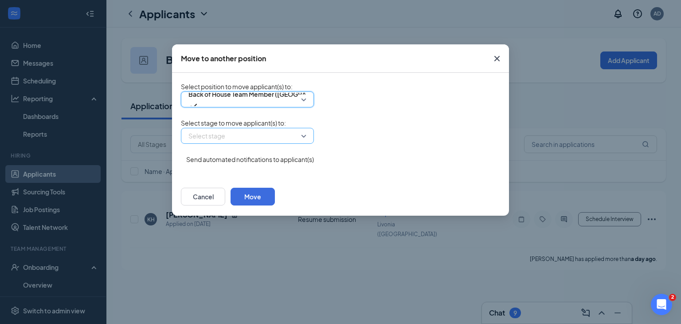
click at [292, 143] on input "search" at bounding box center [244, 135] width 116 height 15
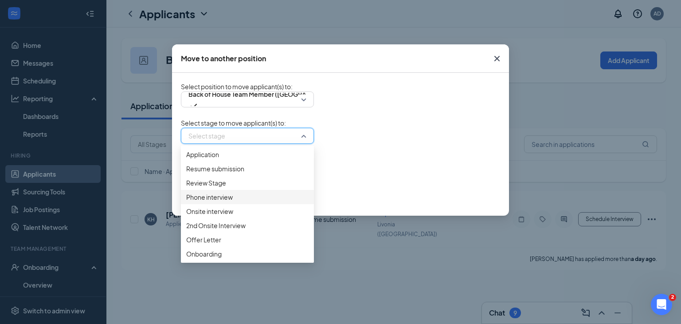
click at [244, 202] on span "Phone interview" at bounding box center [247, 197] width 122 height 10
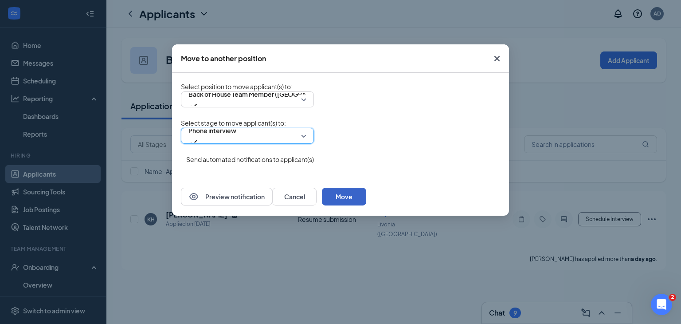
click at [366, 205] on button "Move" at bounding box center [344, 197] width 44 height 18
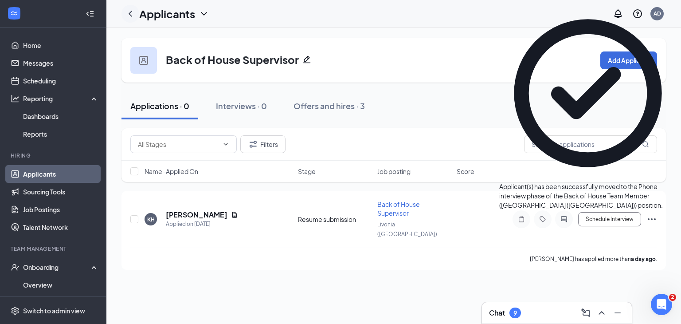
click at [133, 17] on icon "ChevronLeft" at bounding box center [130, 13] width 11 height 11
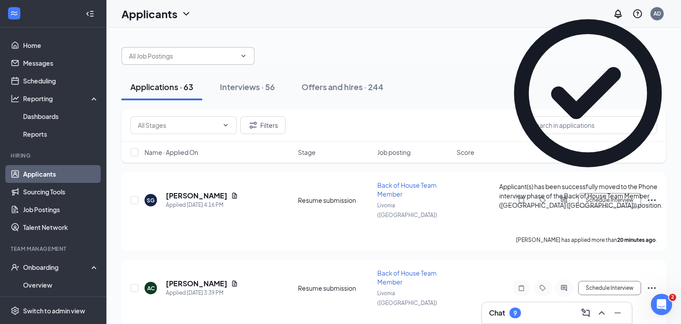
click at [160, 54] on input "text" at bounding box center [182, 56] width 107 height 10
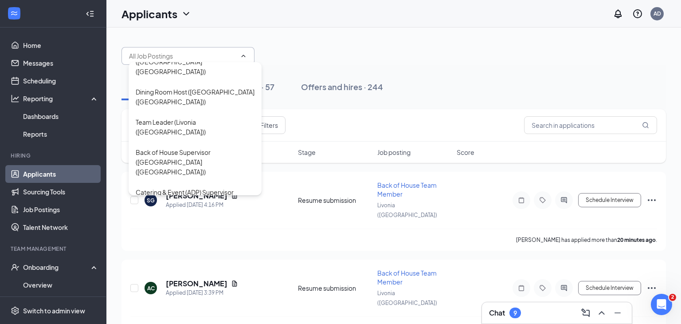
scroll to position [138, 0]
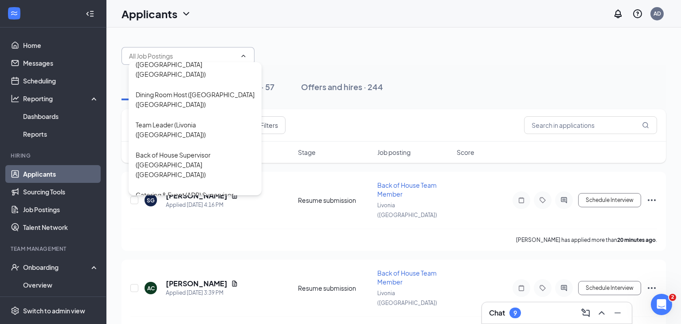
click at [216, 310] on div "Sales & Marketing Supervisor ([GEOGRAPHIC_DATA] ([GEOGRAPHIC_DATA]))" at bounding box center [195, 324] width 119 height 29
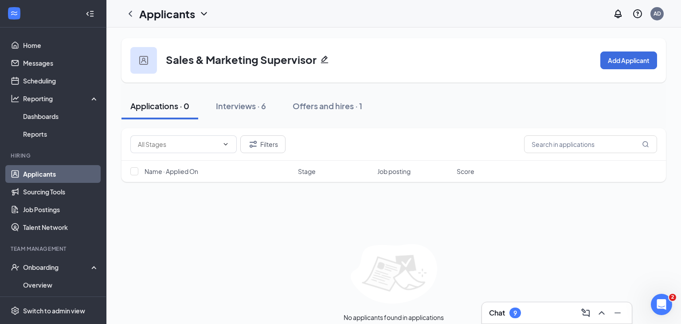
click at [52, 175] on link "Applicants" at bounding box center [61, 174] width 76 height 18
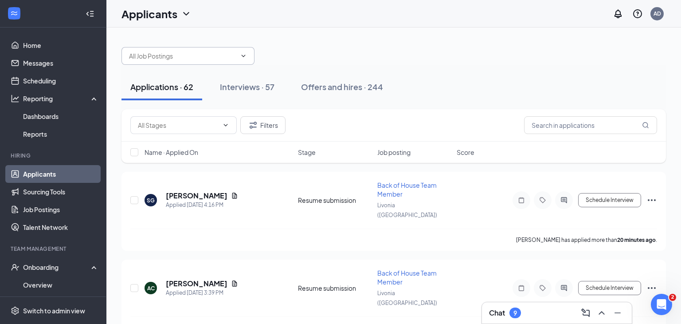
click at [222, 57] on input "text" at bounding box center [182, 56] width 107 height 10
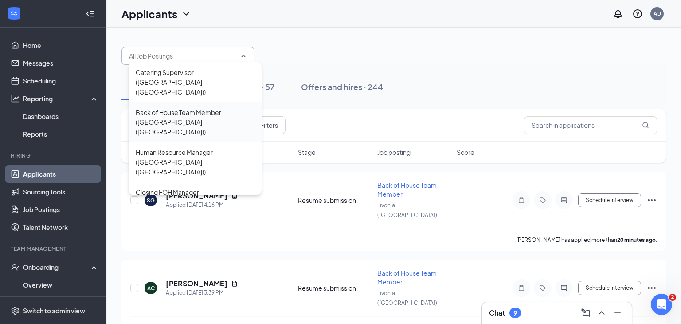
click at [214, 107] on div "Back of House Team Member ([GEOGRAPHIC_DATA] ([GEOGRAPHIC_DATA]))" at bounding box center [195, 121] width 119 height 29
type input "Back of House Team Member ([GEOGRAPHIC_DATA] ([GEOGRAPHIC_DATA]))"
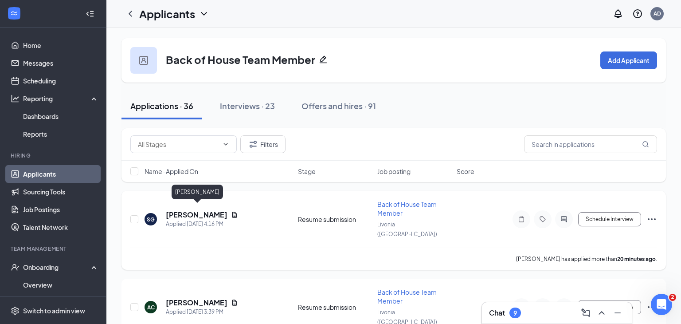
click at [212, 212] on h5 "[PERSON_NAME]" at bounding box center [197, 215] width 62 height 10
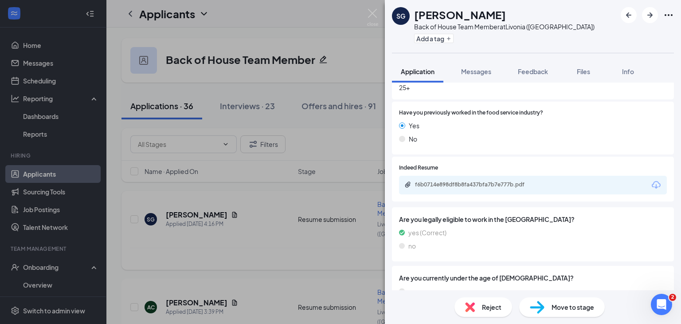
scroll to position [438, 0]
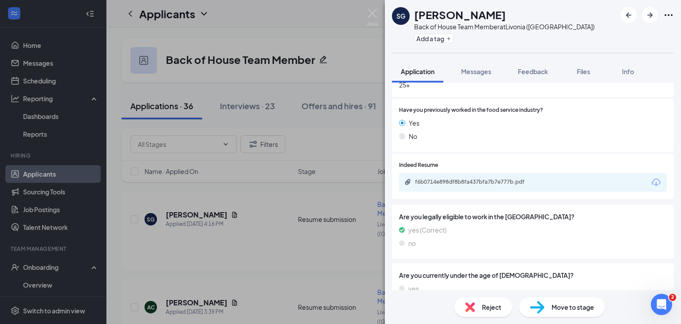
click at [532, 183] on div "f6b0714e898df8b8fa437bfa7b7e777b.pdf" at bounding box center [477, 181] width 124 height 7
click at [550, 303] on div "Move to stage" at bounding box center [562, 307] width 86 height 20
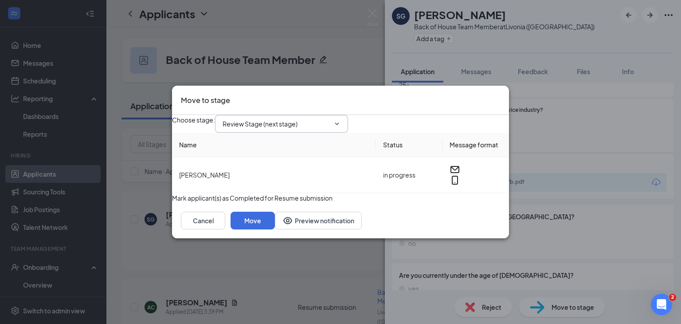
click at [330, 119] on input "Review Stage (next stage)" at bounding box center [276, 124] width 107 height 10
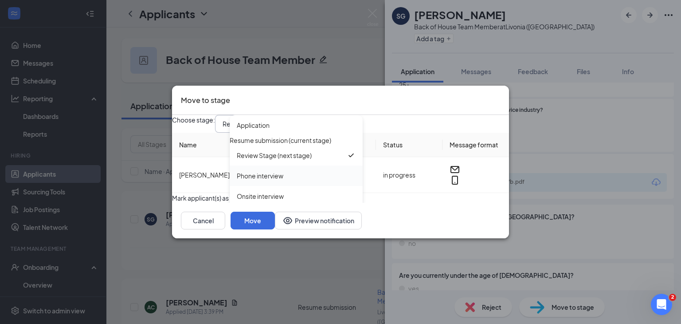
click at [300, 172] on div "Phone interview" at bounding box center [296, 176] width 119 height 10
type input "Phone interview"
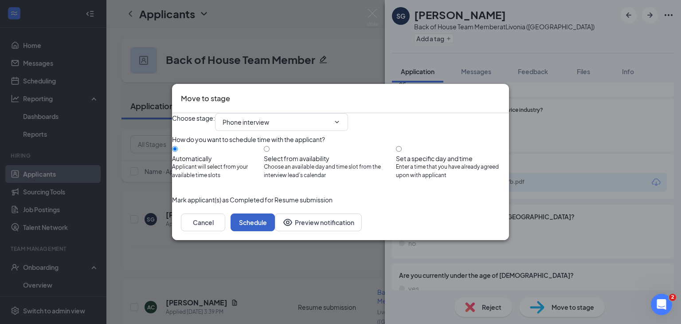
click at [275, 231] on button "Schedule" at bounding box center [253, 222] width 44 height 18
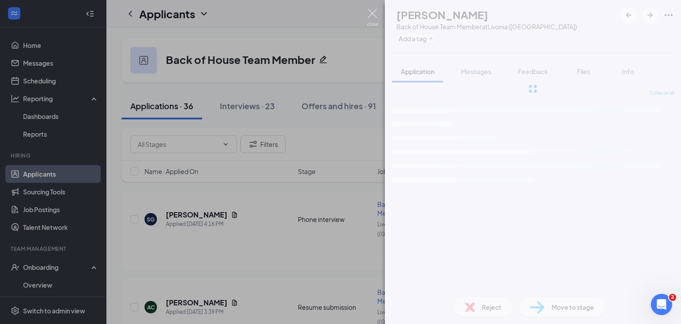
click at [376, 16] on img at bounding box center [372, 17] width 11 height 17
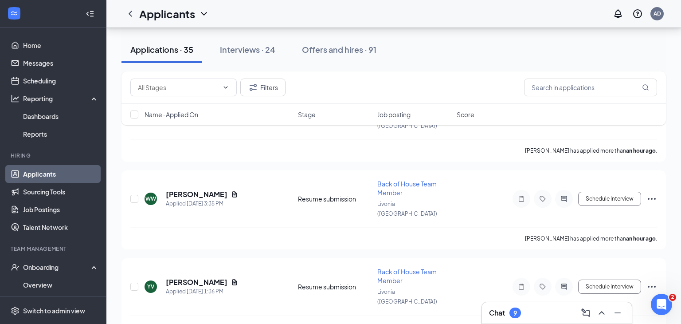
scroll to position [111, 0]
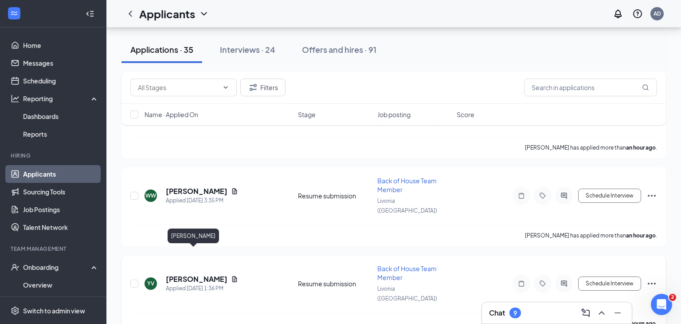
click at [184, 274] on h5 "[PERSON_NAME]" at bounding box center [197, 279] width 62 height 10
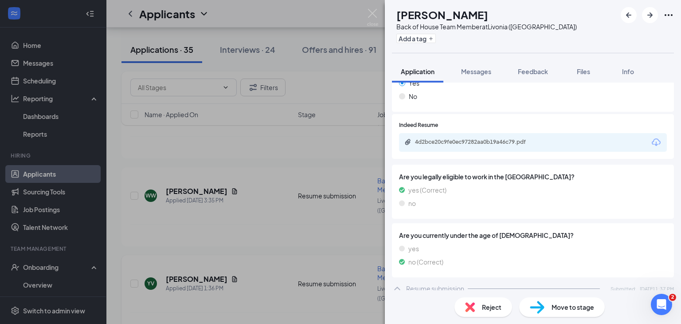
scroll to position [432, 0]
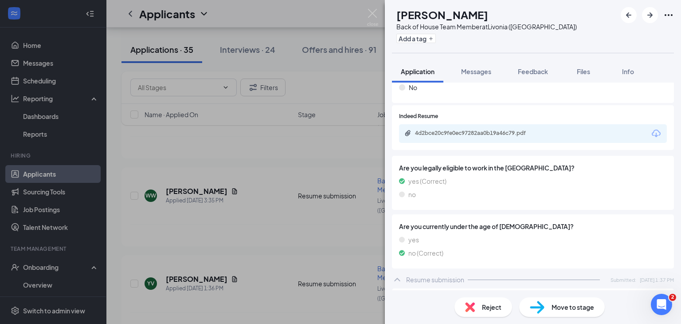
click at [532, 136] on div "4d2bce20c9fe0ec97282aa0b19a46c79.pdf" at bounding box center [477, 133] width 124 height 7
click at [555, 307] on span "Move to stage" at bounding box center [573, 307] width 43 height 10
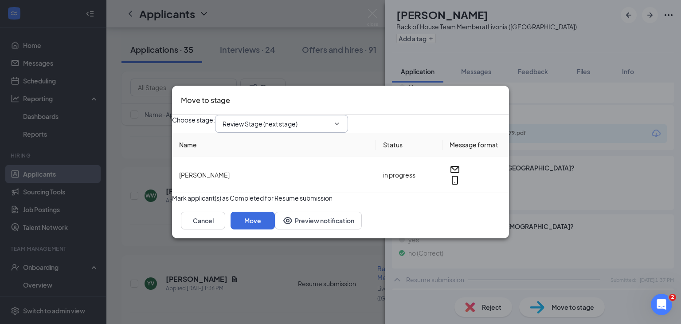
click at [314, 119] on input "Review Stage (next stage)" at bounding box center [276, 124] width 107 height 10
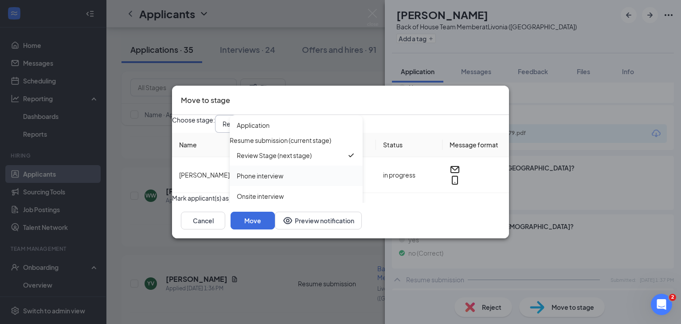
click at [301, 173] on div "Phone interview" at bounding box center [296, 176] width 119 height 10
type input "Phone interview"
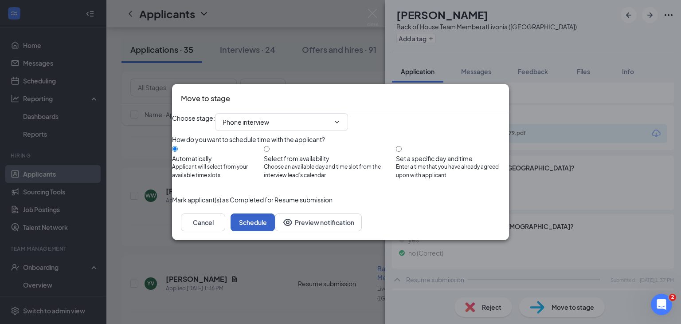
click at [275, 231] on button "Schedule" at bounding box center [253, 222] width 44 height 18
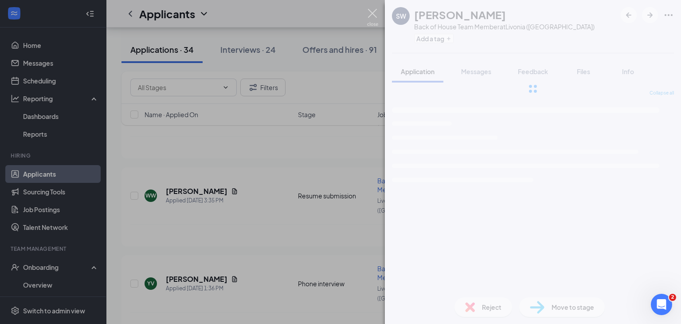
click at [372, 16] on img at bounding box center [372, 17] width 11 height 17
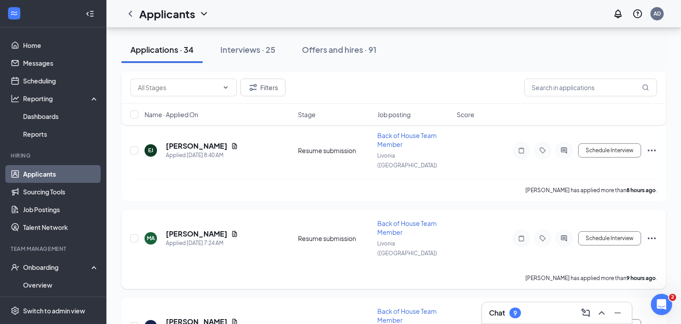
scroll to position [595, 0]
click at [192, 229] on h5 "[PERSON_NAME]" at bounding box center [197, 234] width 62 height 10
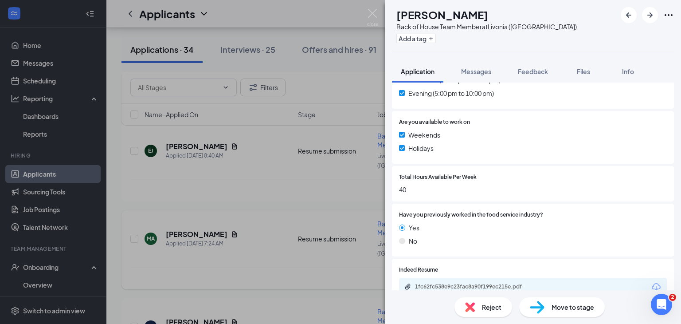
scroll to position [335, 0]
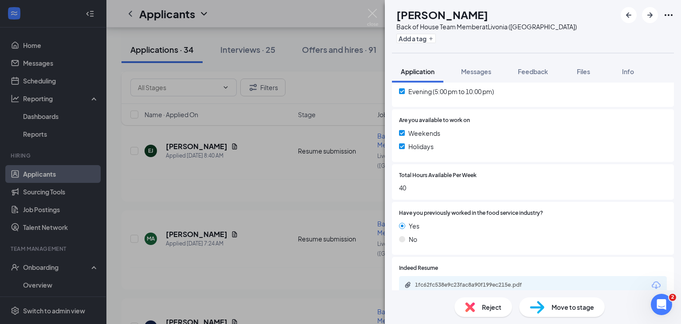
click at [479, 287] on div "1fc62fc538e9c23fac8a90f199ec215e.pdf" at bounding box center [477, 284] width 124 height 7
click at [582, 301] on div "Move to stage" at bounding box center [562, 307] width 86 height 20
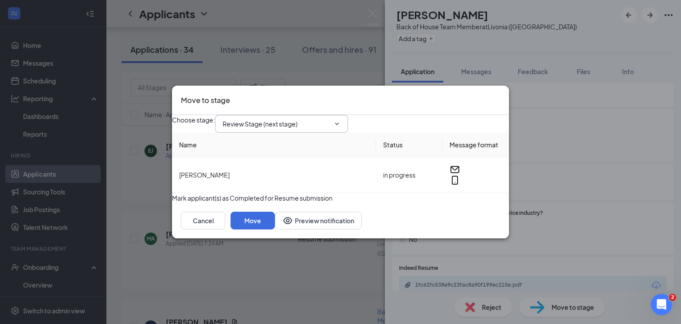
click at [326, 119] on input "Review Stage (next stage)" at bounding box center [276, 124] width 107 height 10
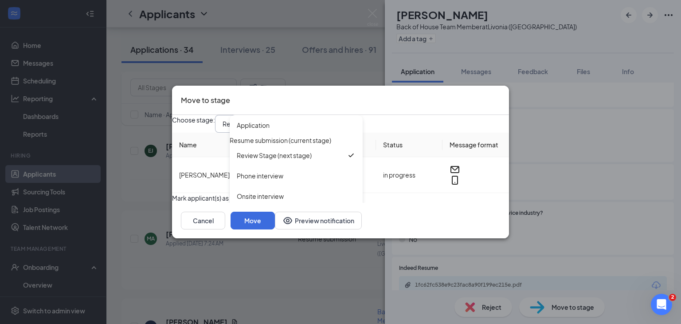
click at [500, 94] on icon "Cross" at bounding box center [500, 94] width 0 height 0
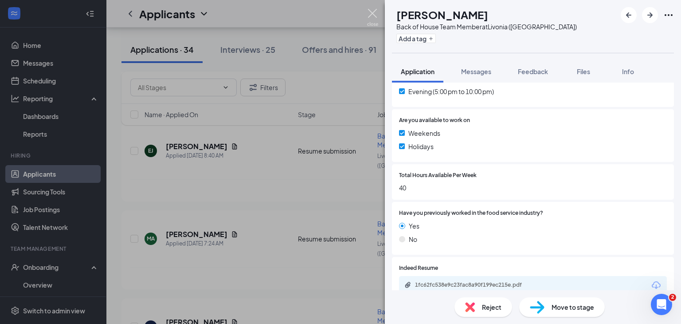
click at [370, 14] on img at bounding box center [372, 17] width 11 height 17
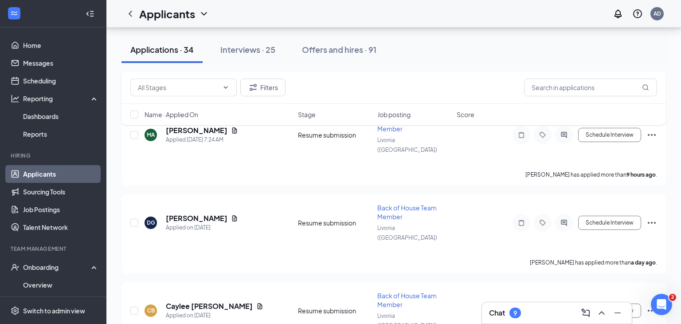
scroll to position [784, 0]
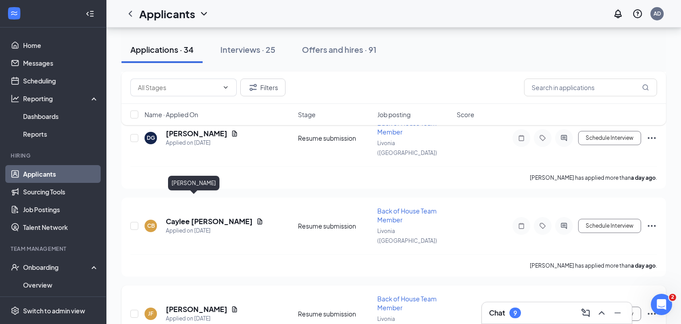
click at [191, 304] on h5 "[PERSON_NAME]" at bounding box center [197, 309] width 62 height 10
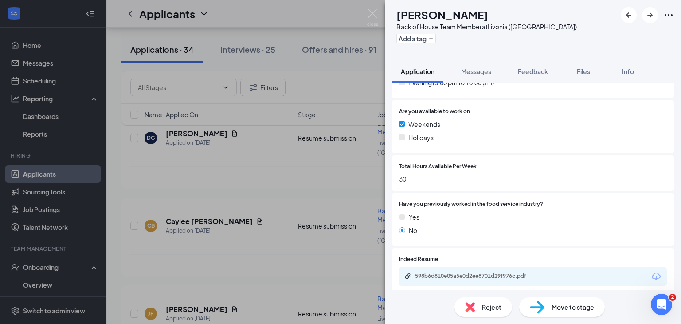
scroll to position [346, 0]
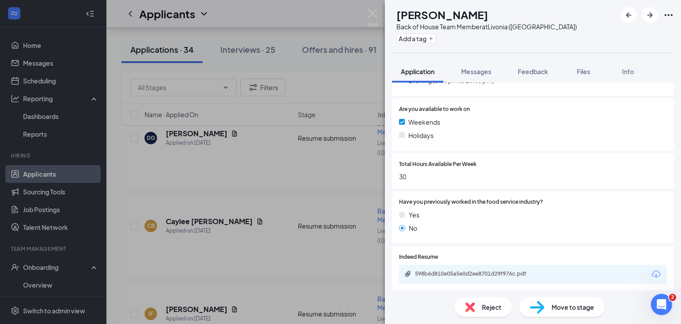
click at [489, 278] on div "598b6d810e05a5e0d2ee8701d29f976c.pdf" at bounding box center [477, 274] width 144 height 8
click at [374, 16] on img at bounding box center [372, 17] width 11 height 17
click at [374, 16] on div "Applicants AD" at bounding box center [393, 14] width 575 height 28
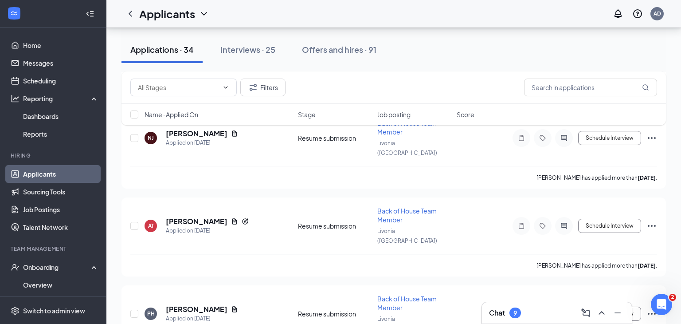
scroll to position [1418, 0]
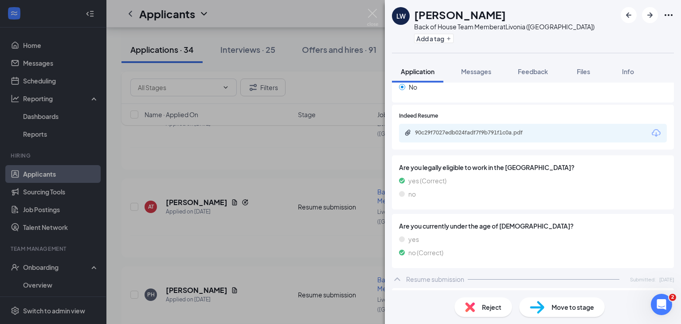
scroll to position [424, 0]
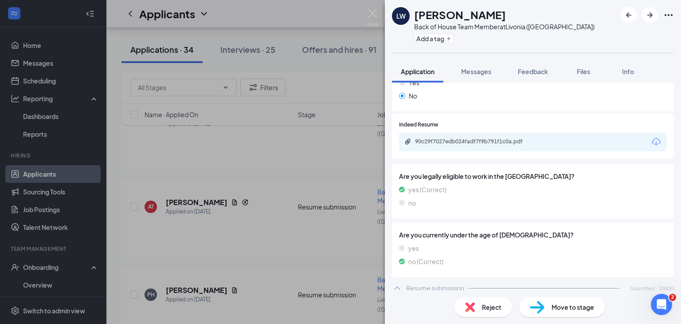
click at [519, 144] on div "90c29f7027edb024fadf7f9b791f1c0a.pdf" at bounding box center [477, 141] width 124 height 7
click at [555, 310] on span "Move to stage" at bounding box center [573, 307] width 43 height 10
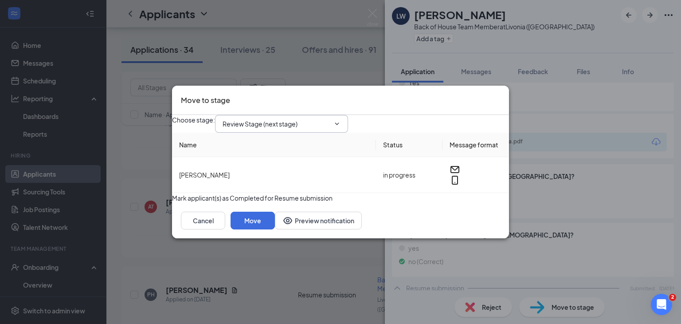
click at [330, 119] on input "Review Stage (next stage)" at bounding box center [276, 124] width 107 height 10
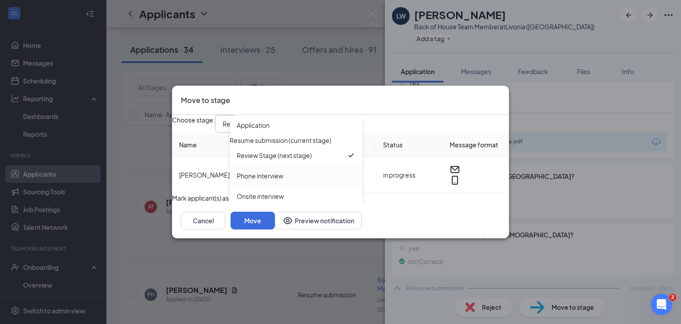
click at [303, 174] on div "Phone interview" at bounding box center [296, 176] width 119 height 10
type input "Phone interview"
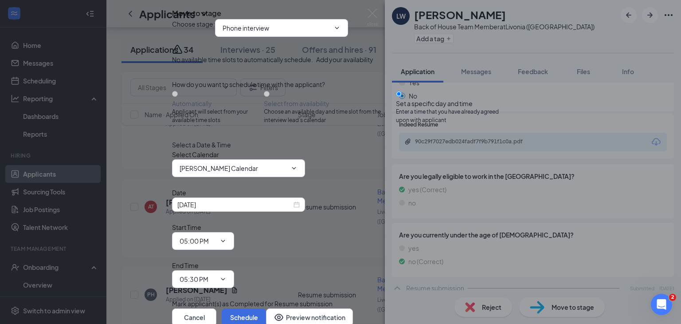
click at [180, 13] on icon "Cross" at bounding box center [177, 10] width 5 height 5
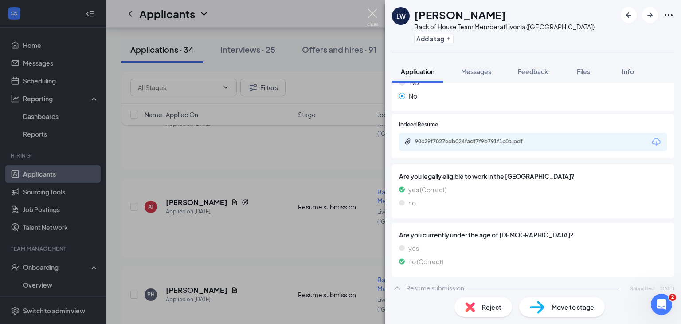
click at [373, 16] on img at bounding box center [372, 17] width 11 height 17
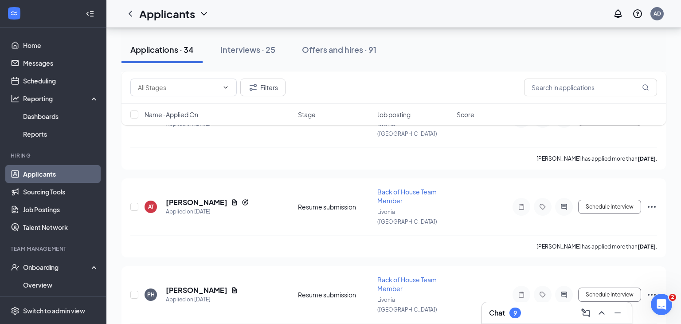
click at [38, 177] on link "Applicants" at bounding box center [61, 174] width 76 height 18
click at [38, 79] on link "Scheduling" at bounding box center [61, 81] width 76 height 18
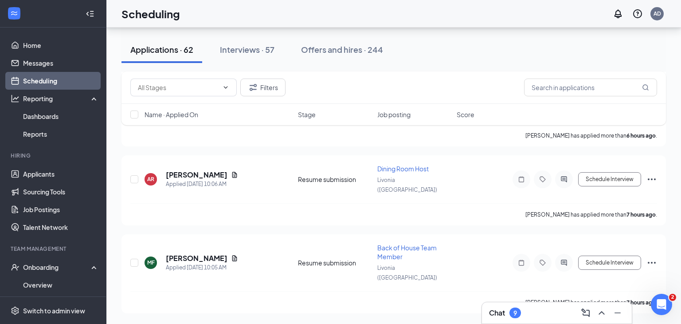
scroll to position [615, 0]
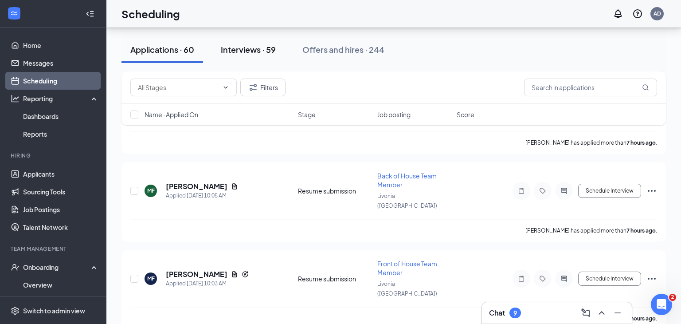
click at [237, 51] on div "Interviews · 59" at bounding box center [248, 49] width 55 height 11
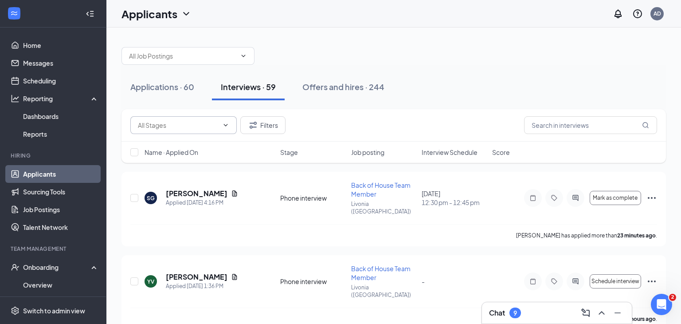
click at [214, 127] on input "text" at bounding box center [178, 125] width 81 height 10
click at [205, 146] on div "2nd Onsite Interview (11)" at bounding box center [180, 142] width 71 height 10
type input "2nd Onsite Interview (11)"
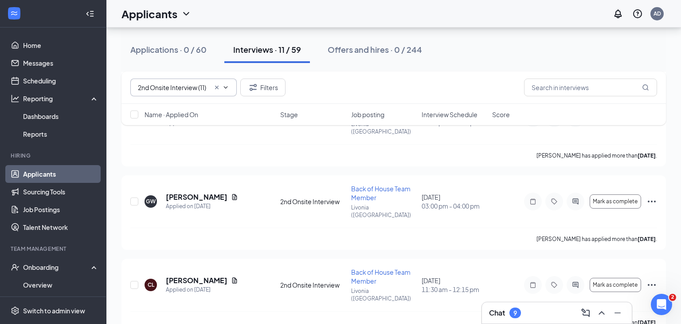
scroll to position [165, 0]
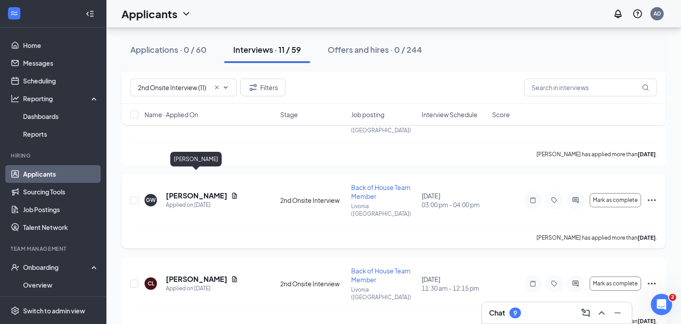
click at [190, 191] on h5 "[PERSON_NAME]" at bounding box center [197, 196] width 62 height 10
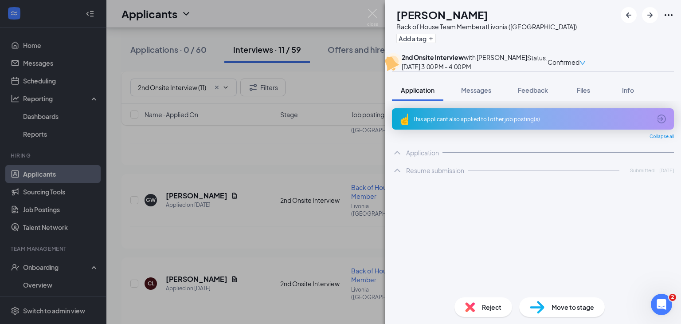
click at [491, 314] on div "Reject" at bounding box center [484, 307] width 58 height 20
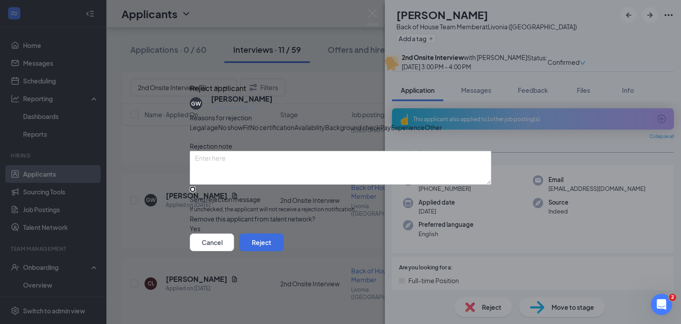
click at [196, 192] on input "Send rejection message If unchecked, the applicant will not receive a rejection…" at bounding box center [193, 189] width 6 height 6
checkbox input "true"
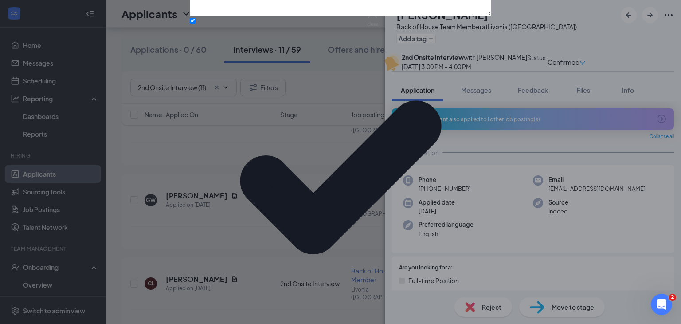
type textarea "Not a good fit"
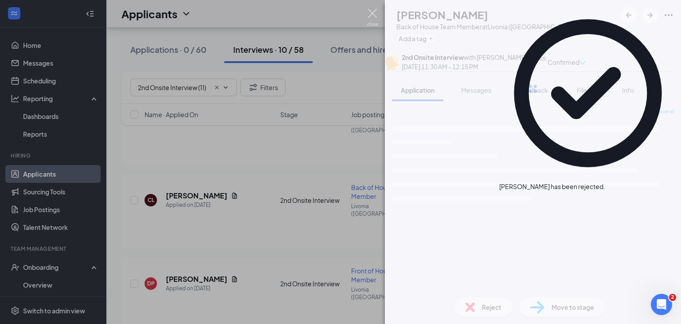
click at [375, 14] on img at bounding box center [372, 17] width 11 height 17
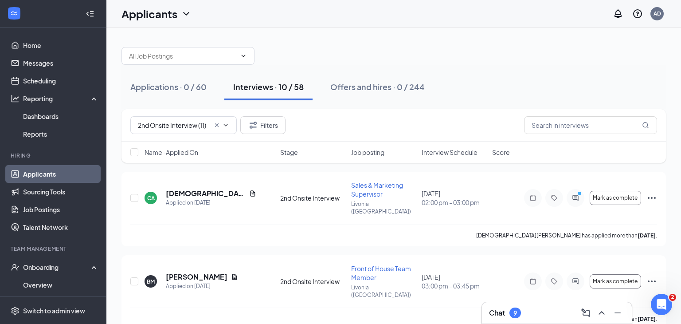
click at [39, 175] on link "Applicants" at bounding box center [61, 174] width 76 height 18
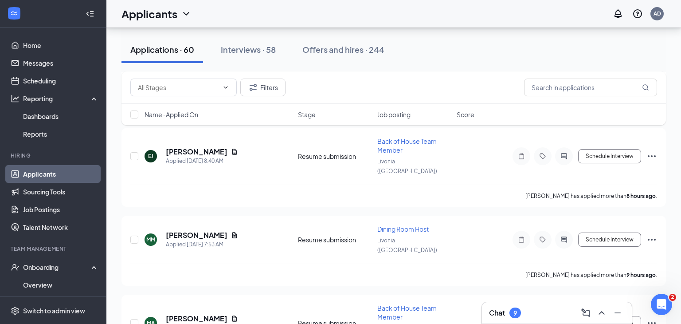
scroll to position [914, 0]
click at [226, 55] on button "Interviews · 58" at bounding box center [248, 49] width 73 height 27
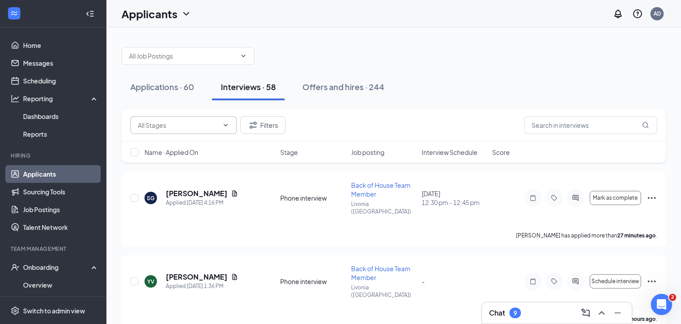
click at [204, 130] on span at bounding box center [183, 125] width 106 height 18
click at [216, 126] on input "text" at bounding box center [178, 125] width 81 height 10
click at [197, 183] on div "Phone interview (32)" at bounding box center [174, 183] width 58 height 10
type input "Phone interview (32)"
click at [451, 153] on span "Interview Schedule" at bounding box center [450, 152] width 56 height 9
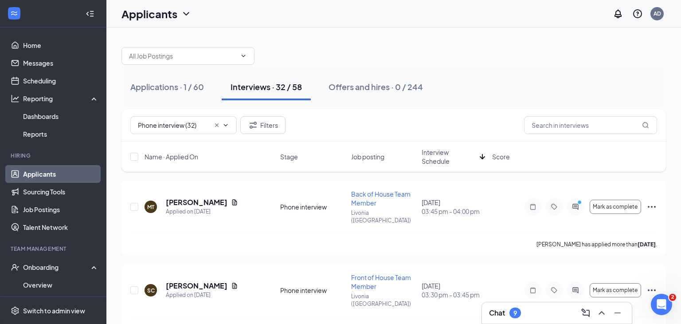
click at [259, 85] on div "Interviews · 32 / 58" at bounding box center [266, 86] width 71 height 11
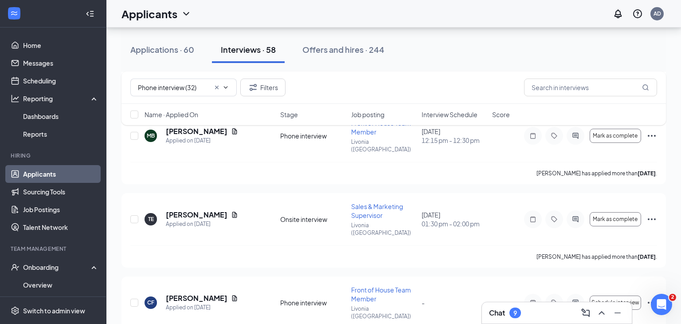
scroll to position [861, 0]
click at [652, 296] on icon "Ellipses" at bounding box center [652, 301] width 11 height 11
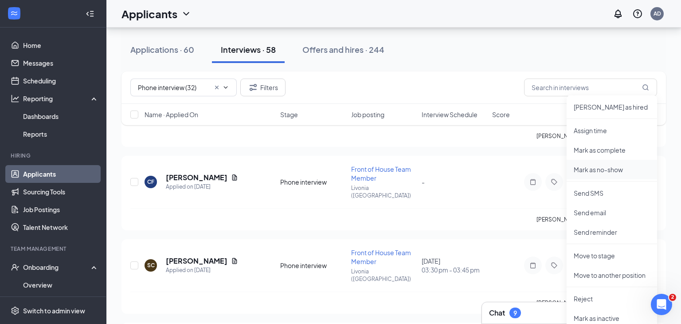
scroll to position [982, 0]
click at [589, 299] on p "Reject" at bounding box center [612, 298] width 76 height 9
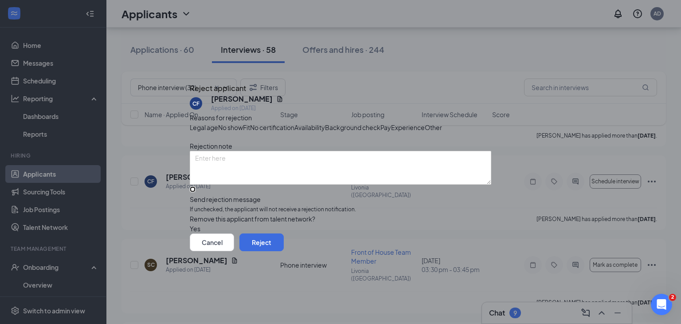
click at [196, 192] on input "Send rejection message If unchecked, the applicant will not receive a rejection…" at bounding box center [193, 189] width 6 height 6
checkbox input "true"
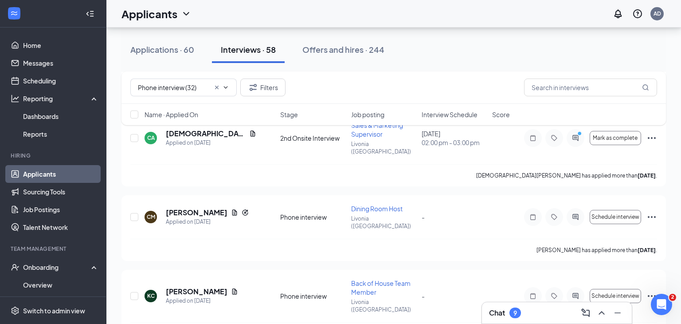
scroll to position [2055, 0]
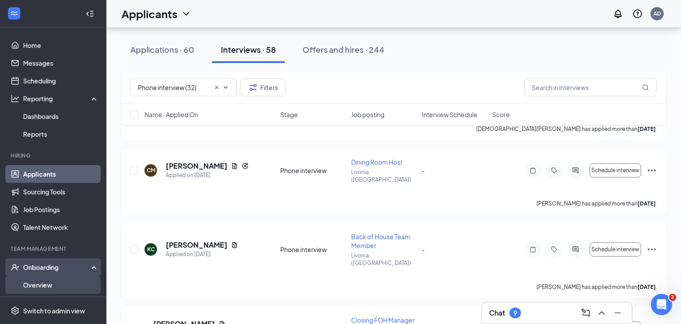
click at [46, 284] on link "Overview" at bounding box center [61, 285] width 76 height 18
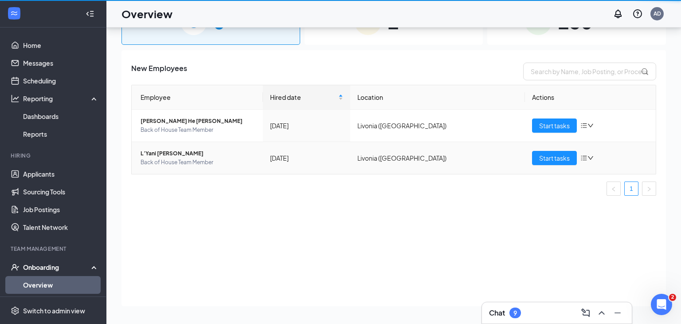
scroll to position [40, 0]
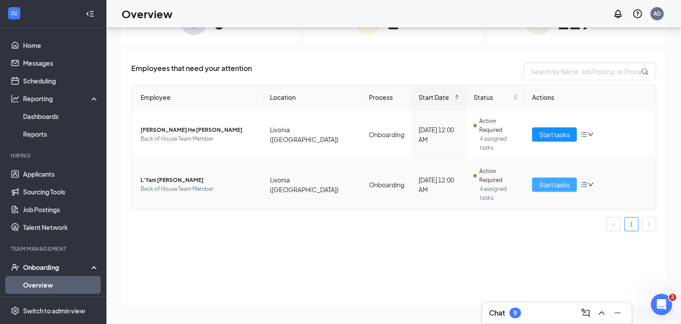
click at [546, 180] on span "Start tasks" at bounding box center [554, 185] width 31 height 10
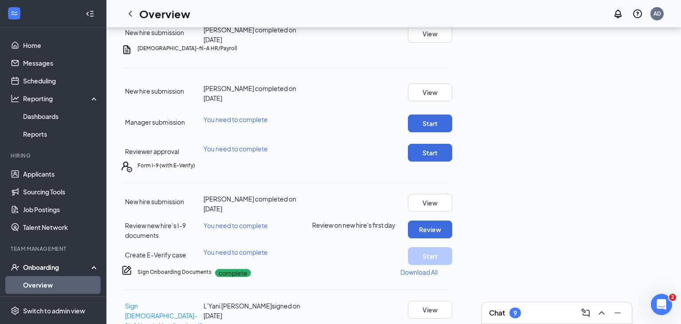
scroll to position [281, 0]
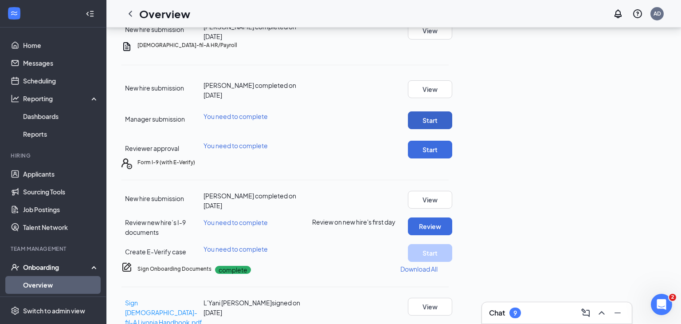
click at [452, 129] on button "Start" at bounding box center [430, 120] width 44 height 18
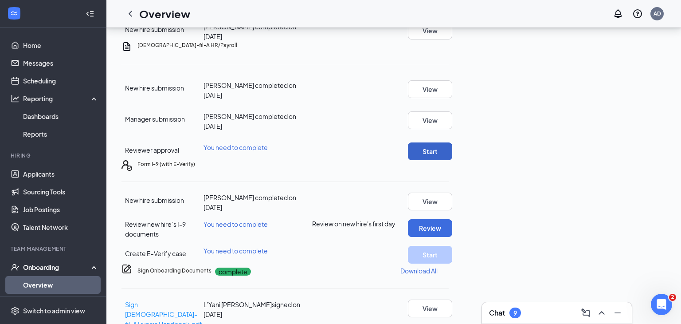
click at [452, 160] on button "Start" at bounding box center [430, 151] width 44 height 18
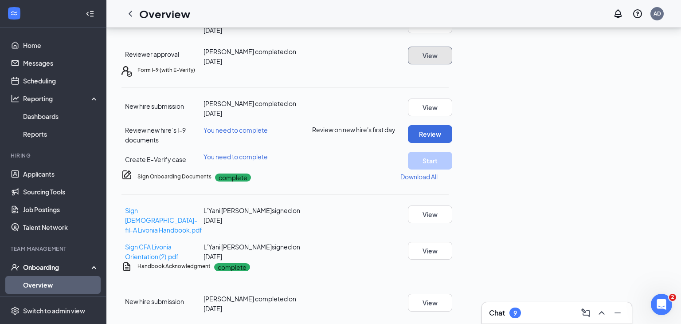
scroll to position [476, 0]
click at [452, 131] on button "Review" at bounding box center [430, 134] width 44 height 18
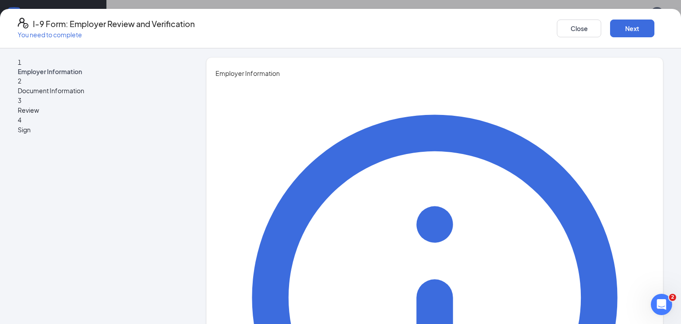
type input "[PERSON_NAME]"
type input "HR Manager"
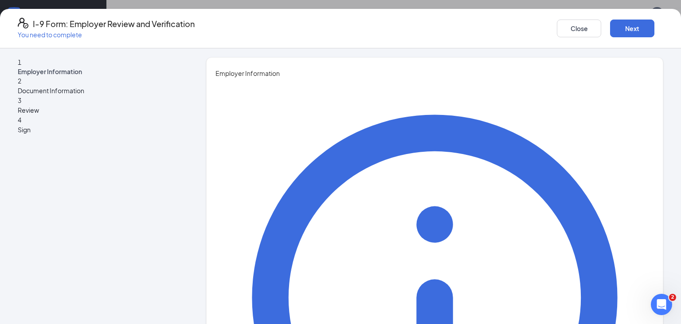
type input "[EMAIL_ADDRESS][DOMAIN_NAME]"
type input "3133918209"
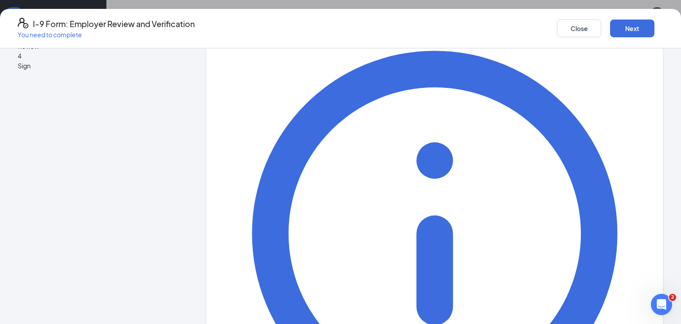
scroll to position [84, 0]
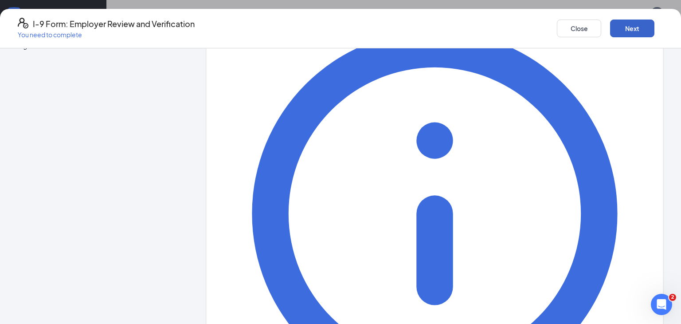
click at [617, 34] on button "Next" at bounding box center [632, 29] width 44 height 18
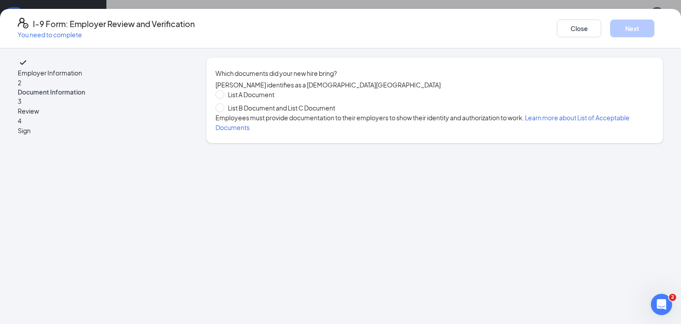
scroll to position [0, 0]
click at [221, 110] on input "List B Document and List C Document" at bounding box center [219, 106] width 6 height 6
radio input "true"
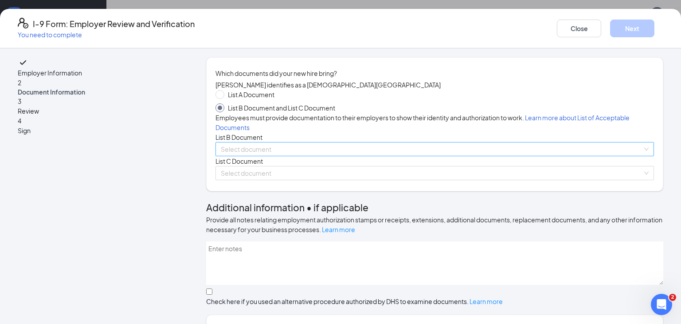
click at [378, 156] on input "search" at bounding box center [432, 148] width 422 height 13
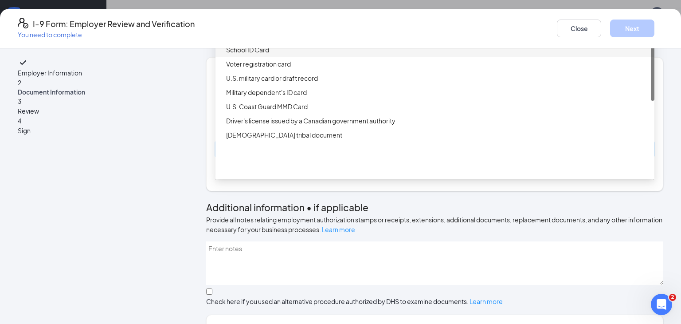
click at [282, 55] on div "School ID Card" at bounding box center [437, 50] width 423 height 10
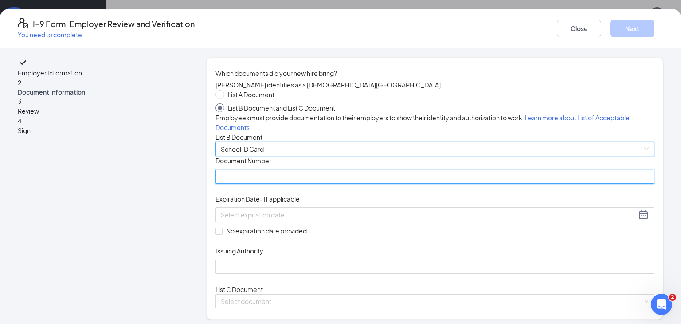
click at [287, 184] on input "Document Number" at bounding box center [435, 176] width 439 height 14
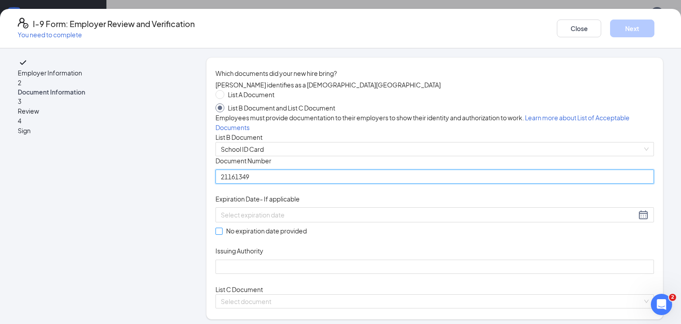
type input "21161349"
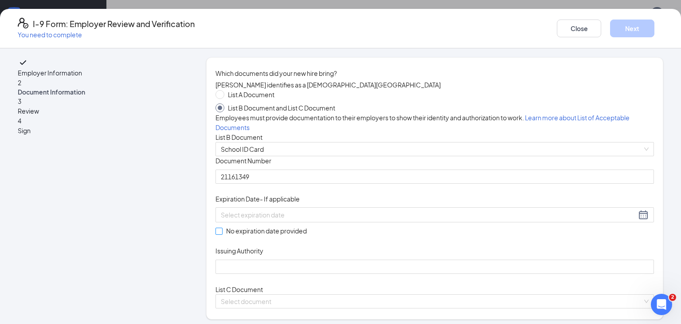
click at [217, 235] on span at bounding box center [219, 231] width 7 height 7
click at [217, 234] on input "No expiration date provided" at bounding box center [219, 231] width 6 height 6
checkbox input "true"
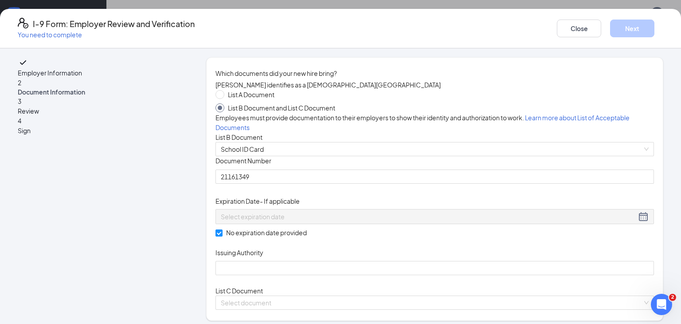
click at [443, 275] on div "Document Title School ID Card Document Number 21161349 Expiration Date - If app…" at bounding box center [435, 215] width 439 height 119
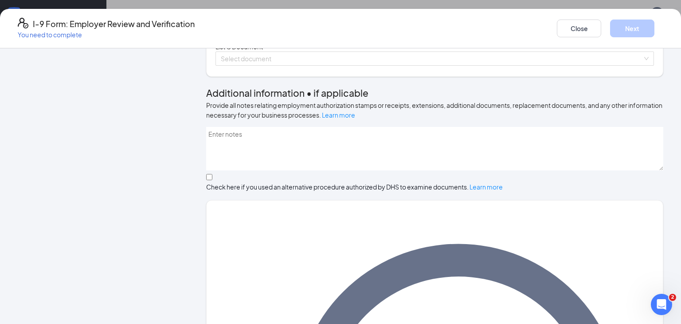
scroll to position [251, 0]
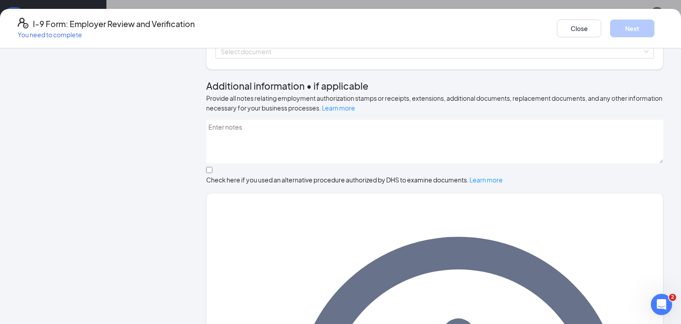
click at [323, 24] on input "Issuing Authority" at bounding box center [435, 17] width 439 height 14
type input "Detroit Public Schools Community District"
click at [440, 58] on input "search" at bounding box center [432, 51] width 422 height 13
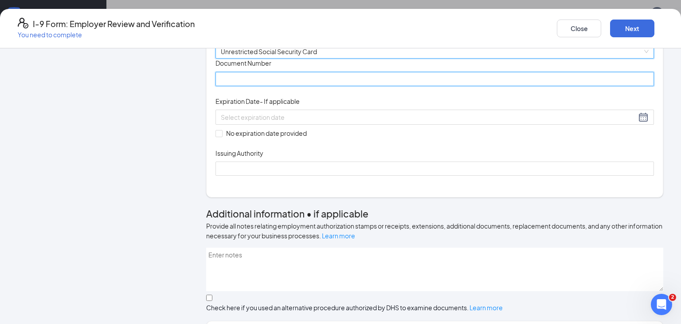
click at [308, 86] on input "Document Number" at bounding box center [435, 79] width 439 height 14
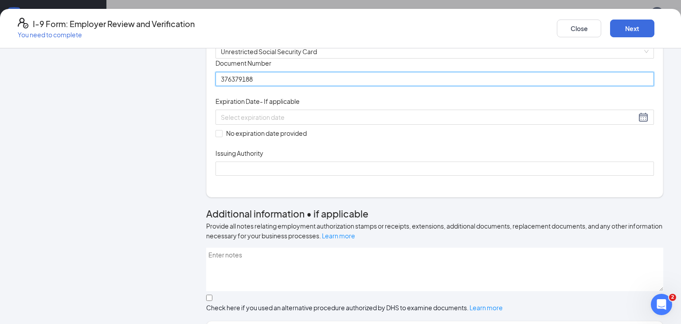
type input "376379188"
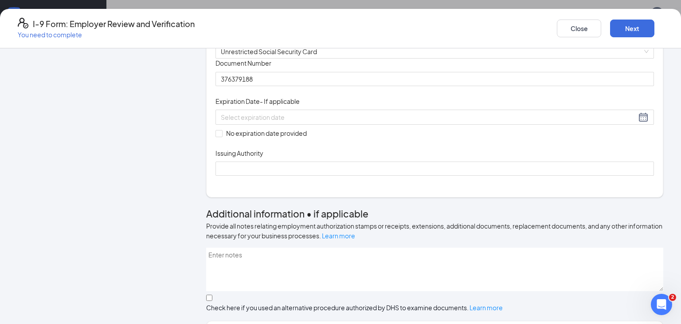
click at [579, 176] on div "Document Title Unrestricted Social Security Card Document Number 376379188 Expi…" at bounding box center [435, 117] width 439 height 117
click at [224, 138] on span "No expiration date provided" at bounding box center [267, 133] width 88 height 10
click at [222, 136] on input "No expiration date provided" at bounding box center [219, 133] width 6 height 6
checkbox input "true"
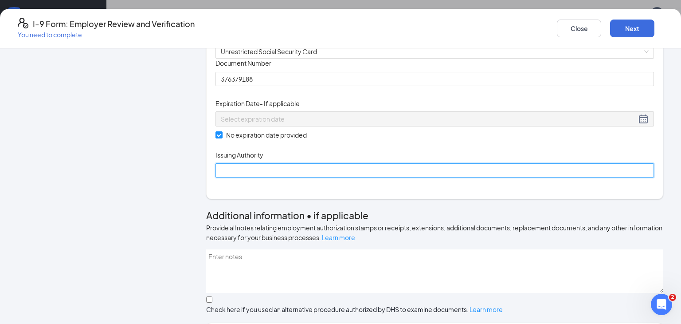
click at [244, 177] on input "Issuing Authority" at bounding box center [435, 170] width 439 height 14
type input "Social Security Administration"
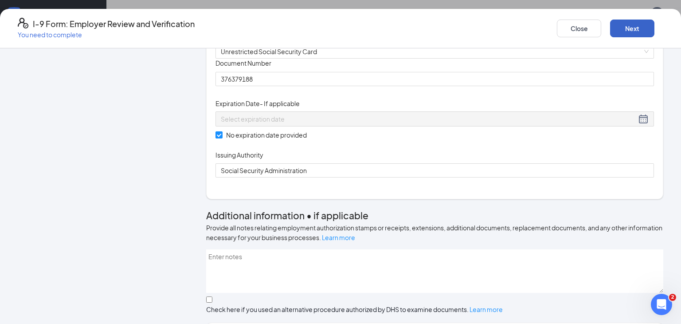
click at [617, 29] on button "Next" at bounding box center [632, 29] width 44 height 18
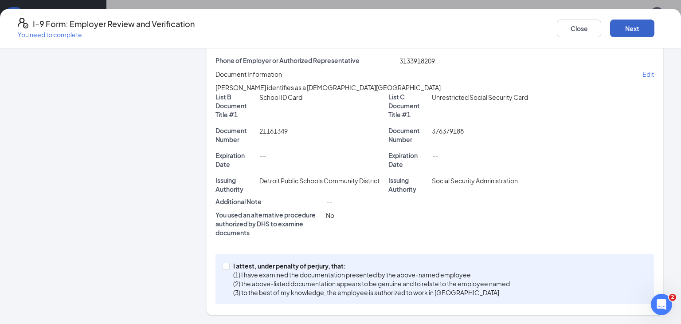
scroll to position [171, 0]
click at [225, 266] on input "I attest, under penalty of [PERSON_NAME], that: (1) I have examined the documen…" at bounding box center [226, 266] width 6 height 6
checkbox input "true"
click at [627, 29] on button "Next" at bounding box center [632, 29] width 44 height 18
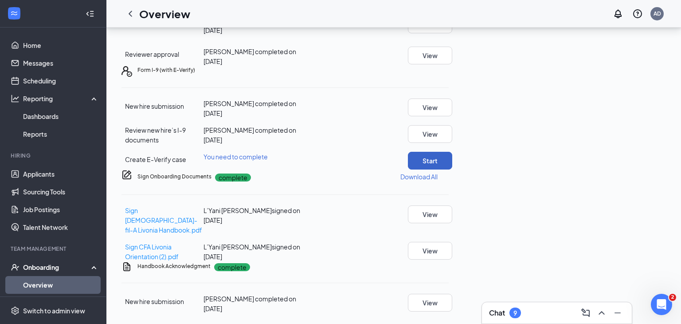
click at [452, 152] on button "Start" at bounding box center [430, 161] width 44 height 18
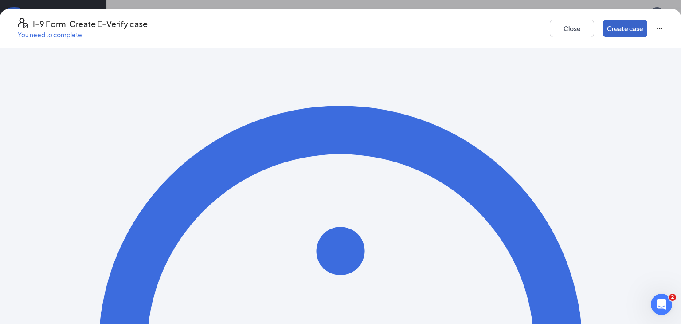
click at [625, 27] on button "Create case" at bounding box center [625, 29] width 44 height 18
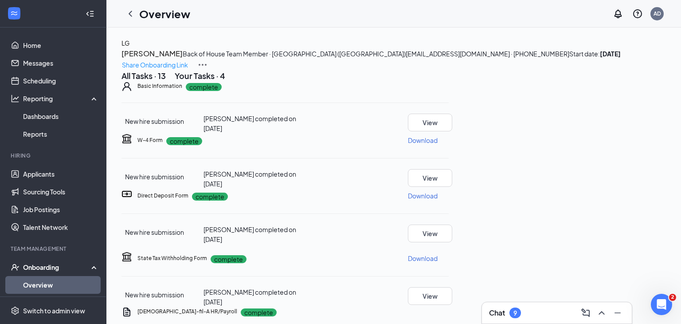
click at [28, 288] on link "Overview" at bounding box center [61, 285] width 76 height 18
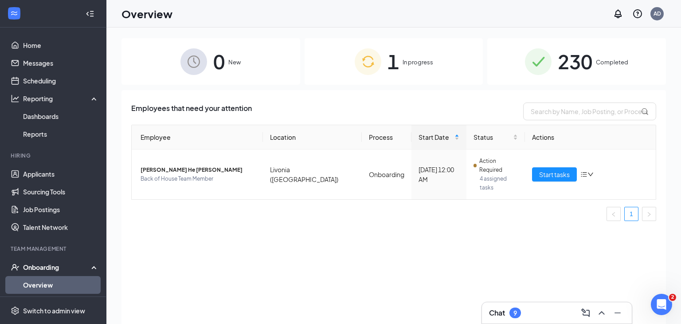
click at [23, 276] on link "Overview" at bounding box center [61, 285] width 76 height 18
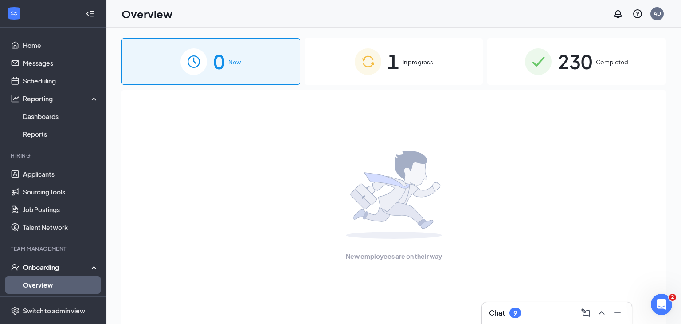
click at [416, 51] on div "1 In progress" at bounding box center [394, 61] width 179 height 47
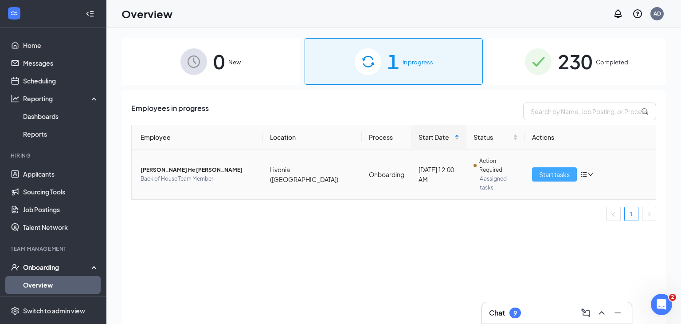
click at [543, 171] on button "Start tasks" at bounding box center [554, 174] width 45 height 14
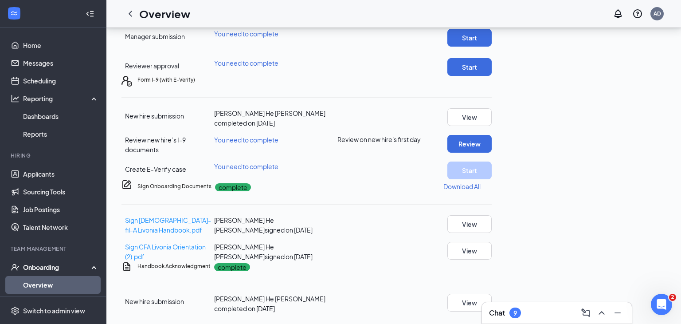
scroll to position [366, 0]
click at [492, 47] on button "Start" at bounding box center [470, 38] width 44 height 18
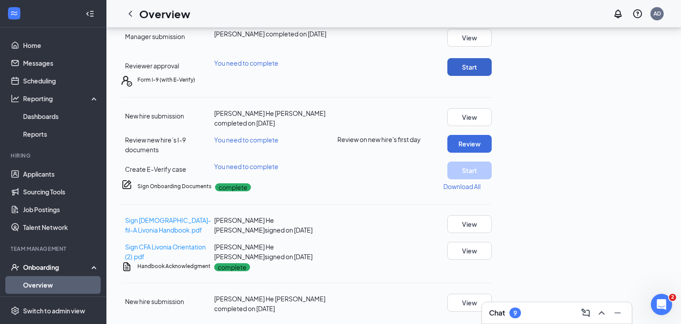
click at [492, 76] on button "Start" at bounding box center [470, 67] width 44 height 18
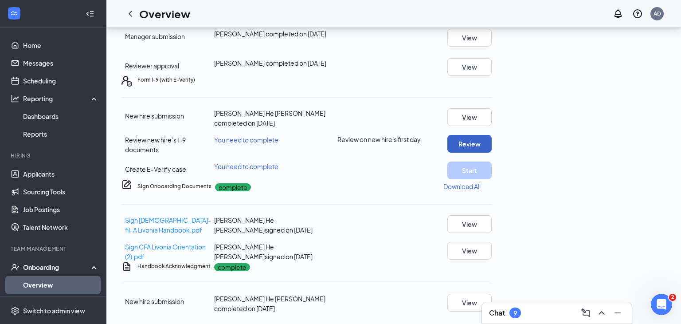
click at [492, 153] on button "Review" at bounding box center [470, 144] width 44 height 18
type input "[DATE]"
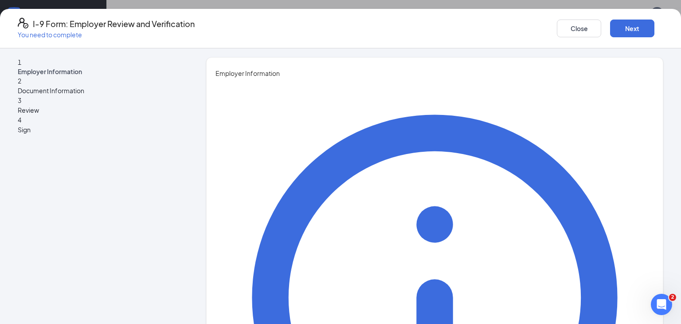
type input "[PERSON_NAME]"
type input "HR Manager"
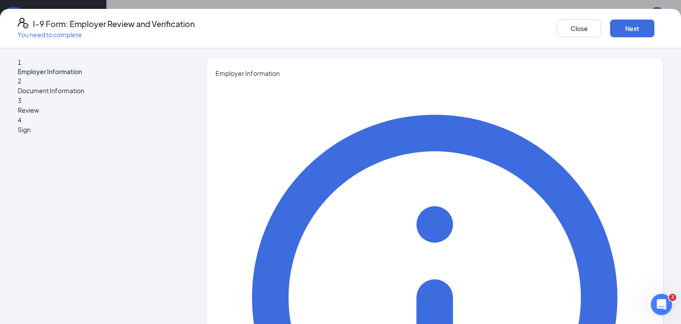
type input "[EMAIL_ADDRESS][DOMAIN_NAME]"
type input "3133918209"
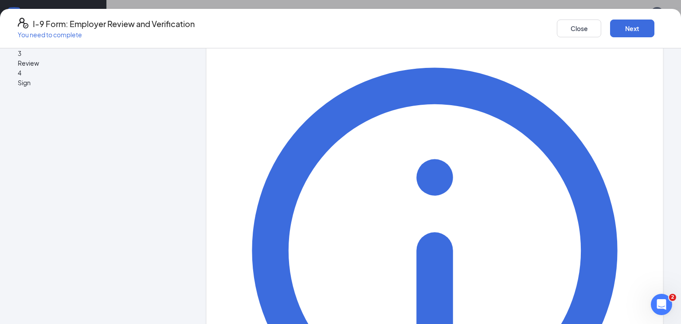
scroll to position [84, 0]
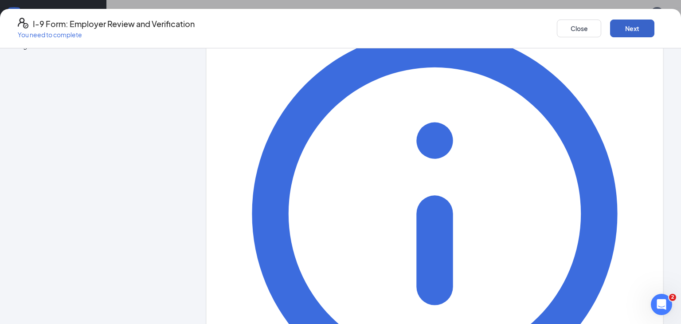
click at [626, 28] on button "Next" at bounding box center [632, 29] width 44 height 18
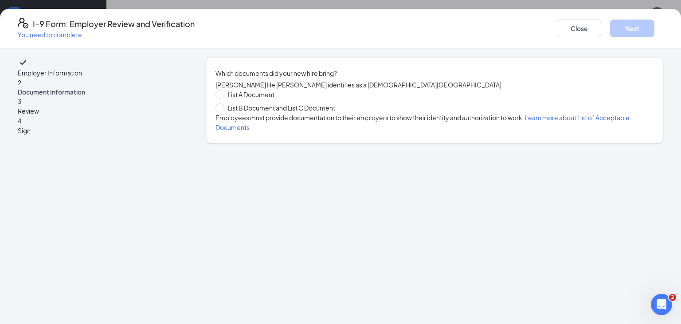
scroll to position [0, 0]
click at [217, 110] on input "List B Document and List C Document" at bounding box center [219, 106] width 6 height 6
radio input "true"
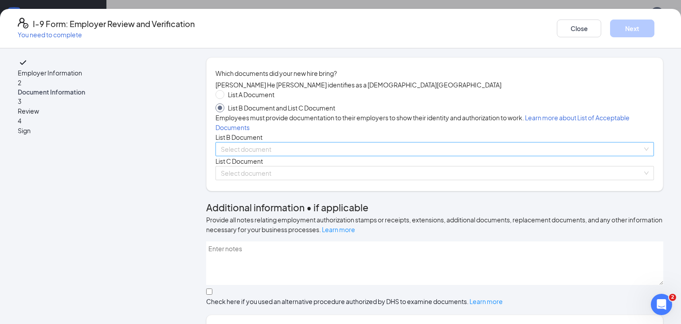
click at [308, 156] on input "search" at bounding box center [432, 148] width 422 height 13
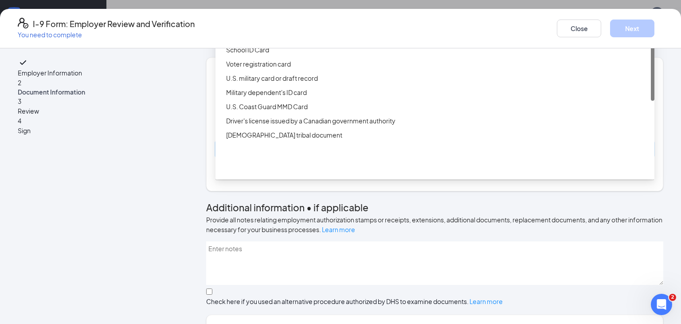
click at [311, 26] on div "Driver’s License issued by U.S State or outlying US possession" at bounding box center [437, 21] width 423 height 10
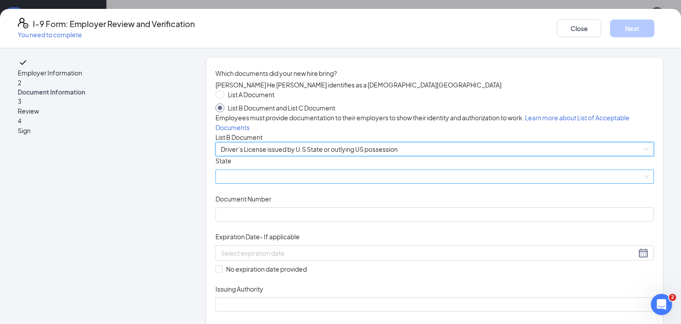
click at [291, 183] on span at bounding box center [435, 176] width 428 height 13
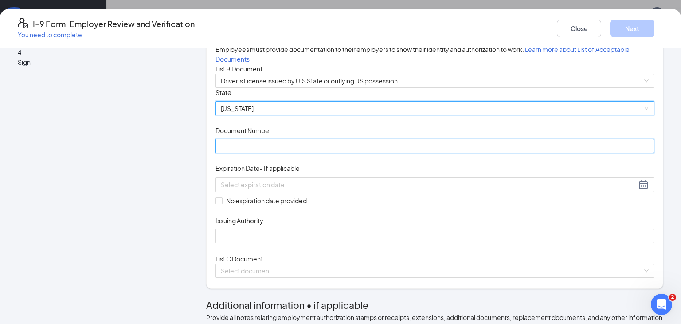
click at [325, 153] on input "Document Number" at bounding box center [435, 146] width 439 height 14
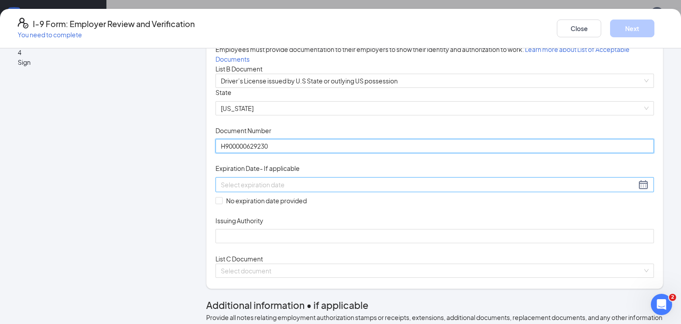
type input "H900000629230"
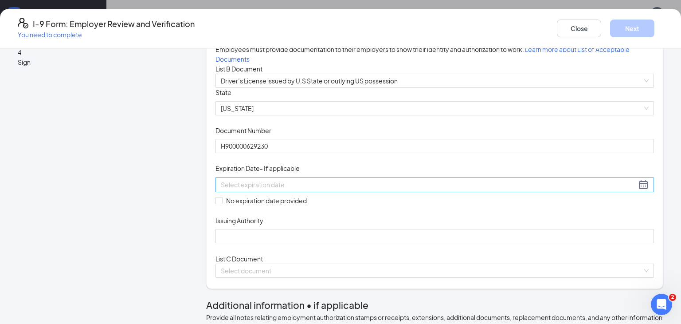
click at [364, 190] on div at bounding box center [435, 184] width 428 height 11
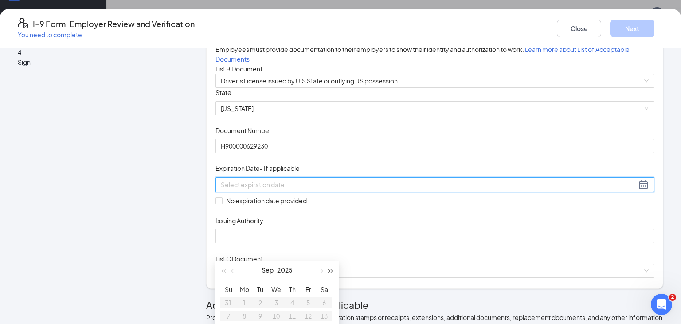
click at [329, 271] on span "button" at bounding box center [331, 271] width 4 height 4
click at [329, 271] on button "button" at bounding box center [331, 270] width 10 height 18
click at [233, 270] on span "button" at bounding box center [234, 271] width 4 height 4
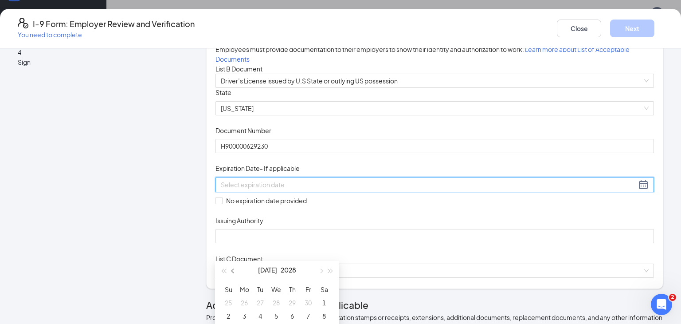
click at [233, 270] on span "button" at bounding box center [234, 271] width 4 height 4
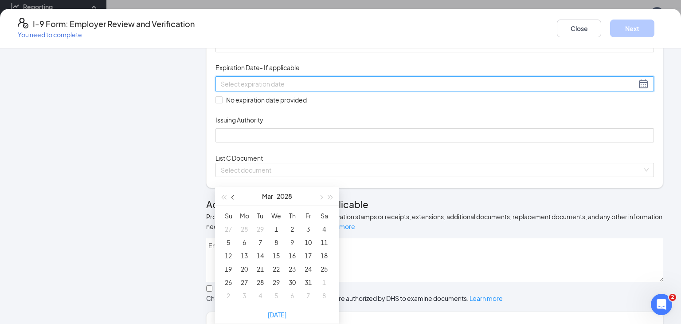
scroll to position [452, 0]
click at [329, 263] on div "25" at bounding box center [324, 268] width 11 height 11
type input "[DATE]"
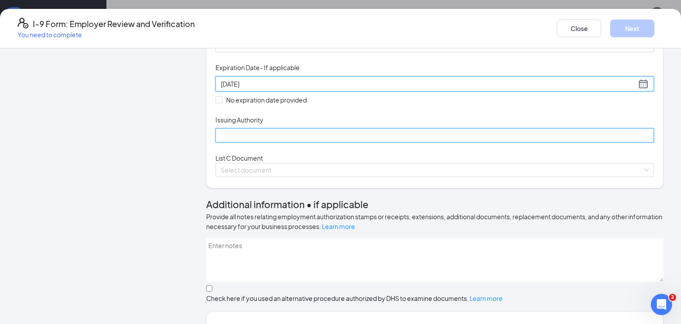
click at [273, 142] on input "Issuing Authority" at bounding box center [435, 135] width 439 height 14
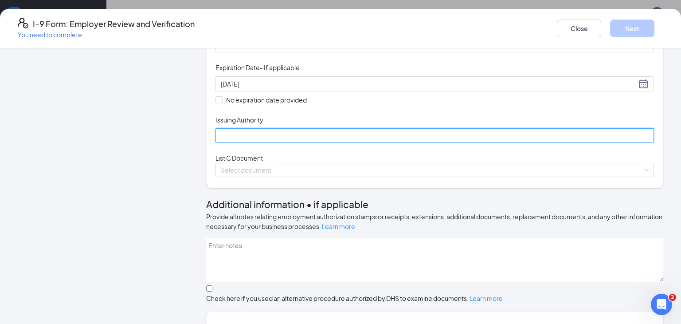
type input "State of [US_STATE]"
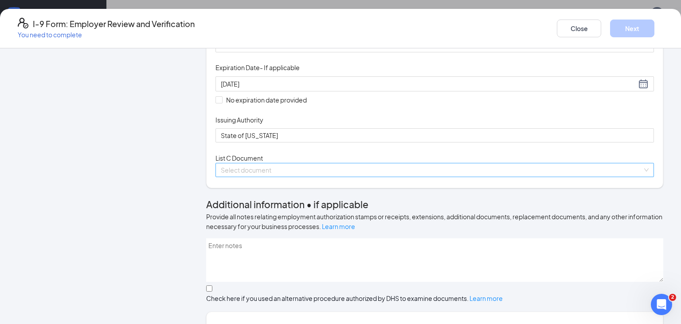
click at [350, 177] on input "search" at bounding box center [432, 169] width 422 height 13
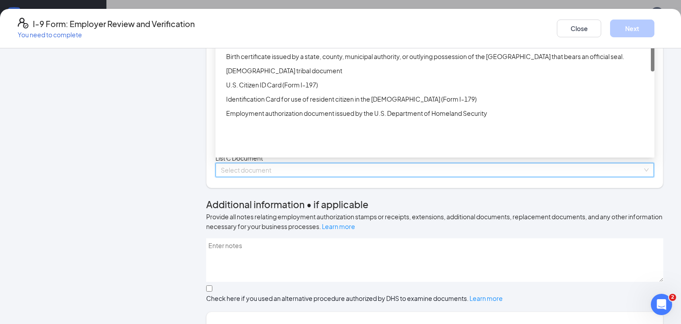
click at [310, 7] on div "Unrestricted Social Security Card" at bounding box center [435, -1] width 439 height 14
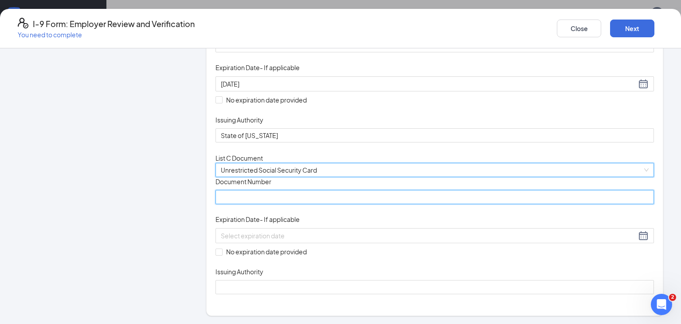
click at [231, 204] on input "Document Number" at bounding box center [435, 197] width 439 height 14
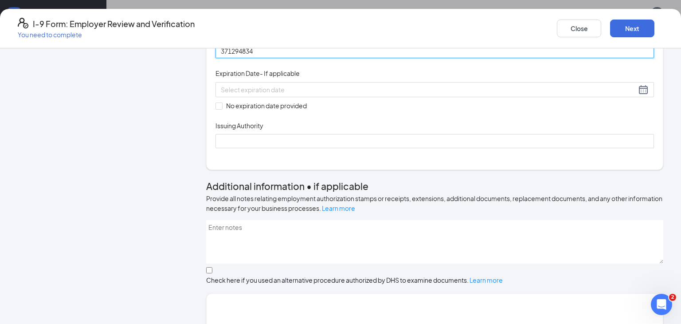
scroll to position [335, 0]
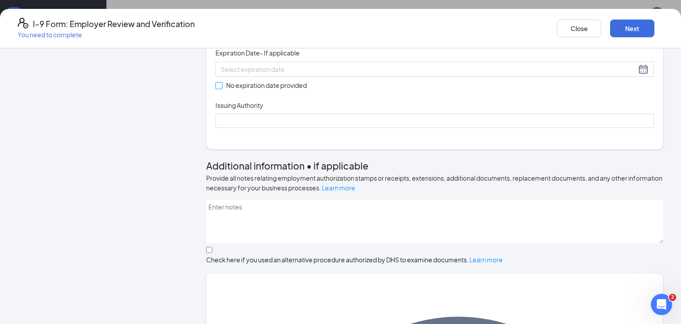
type input "371294834"
click at [218, 88] on input "No expiration date provided" at bounding box center [219, 85] width 6 height 6
checkbox input "true"
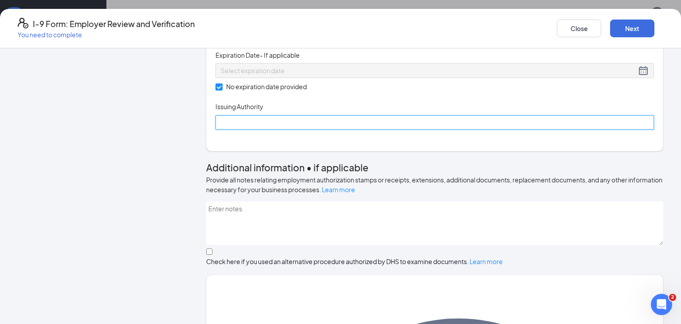
click at [260, 130] on input "Issuing Authority" at bounding box center [435, 122] width 439 height 14
type input "Social Security Administration"
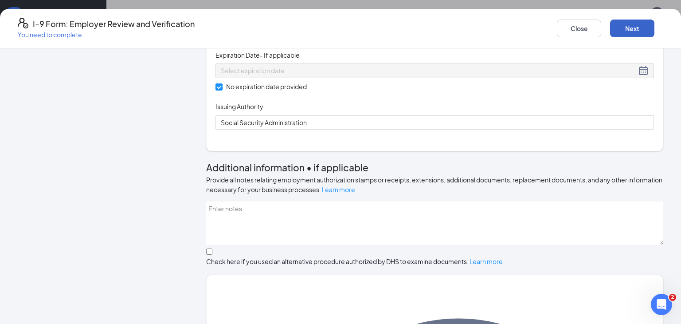
click at [627, 30] on button "Next" at bounding box center [632, 29] width 44 height 18
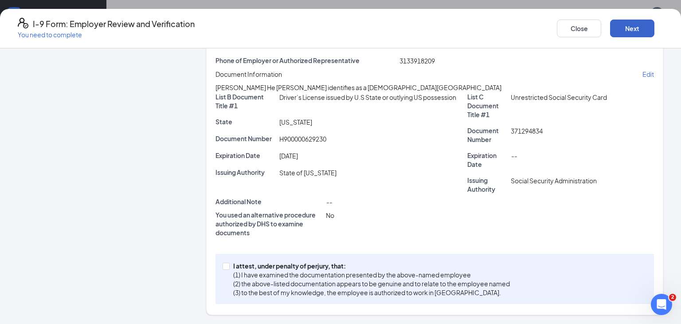
scroll to position [189, 0]
click at [225, 267] on input "I attest, under penalty of [PERSON_NAME], that: (1) I have examined the documen…" at bounding box center [226, 266] width 6 height 6
checkbox input "true"
click at [623, 28] on button "Next" at bounding box center [632, 29] width 44 height 18
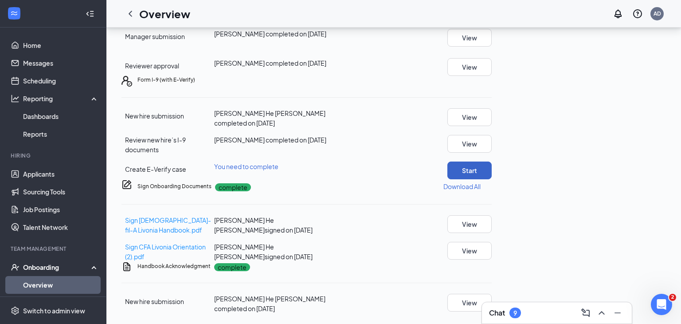
click at [492, 176] on button "Start" at bounding box center [470, 170] width 44 height 18
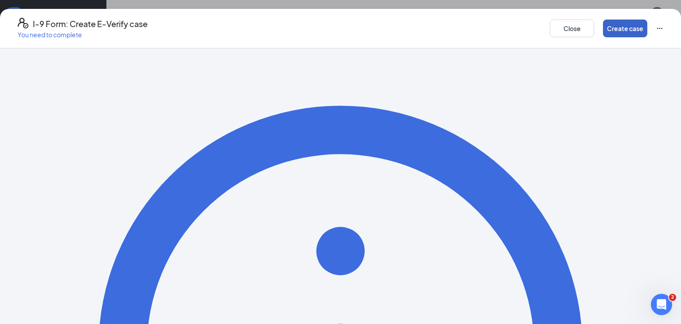
click at [629, 32] on button "Create case" at bounding box center [625, 29] width 44 height 18
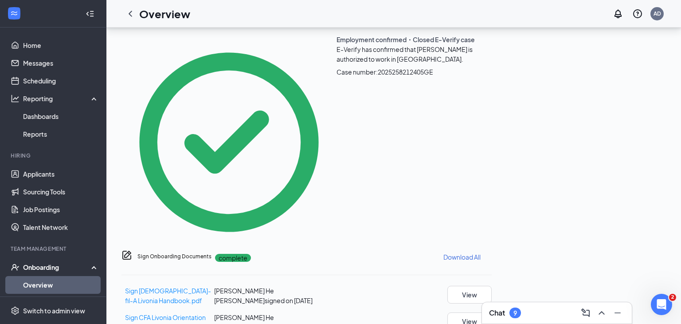
click at [48, 287] on link "Overview" at bounding box center [61, 285] width 76 height 18
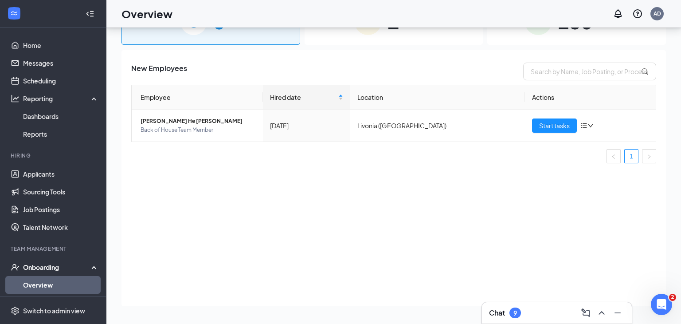
scroll to position [40, 0]
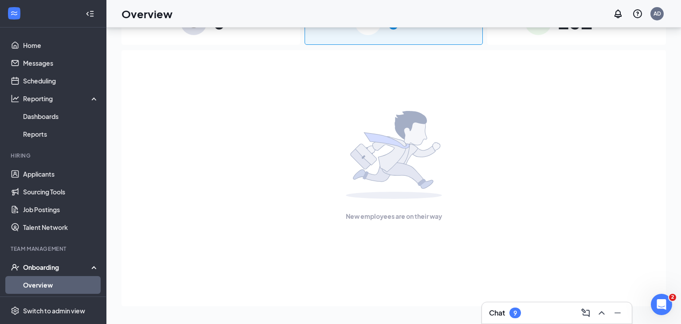
click at [43, 285] on link "Overview" at bounding box center [61, 285] width 76 height 18
